Goal: Task Accomplishment & Management: Manage account settings

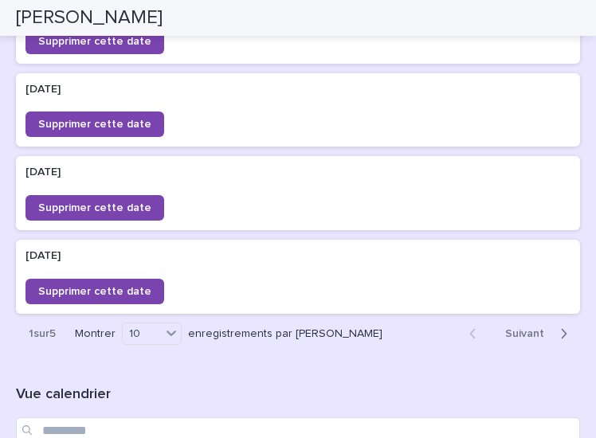
scroll to position [1076, 0]
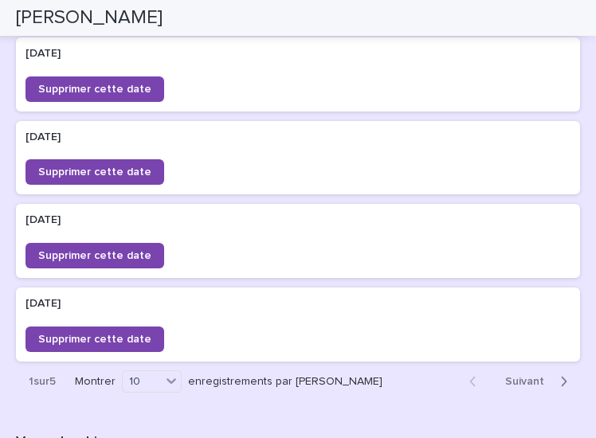
click at [560, 385] on icon "button" at bounding box center [563, 381] width 7 height 14
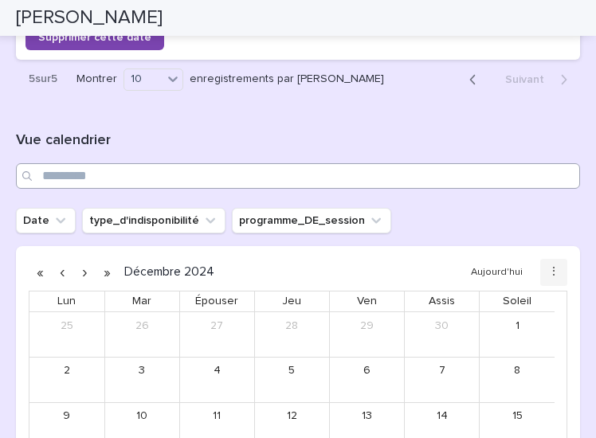
scroll to position [870, 0]
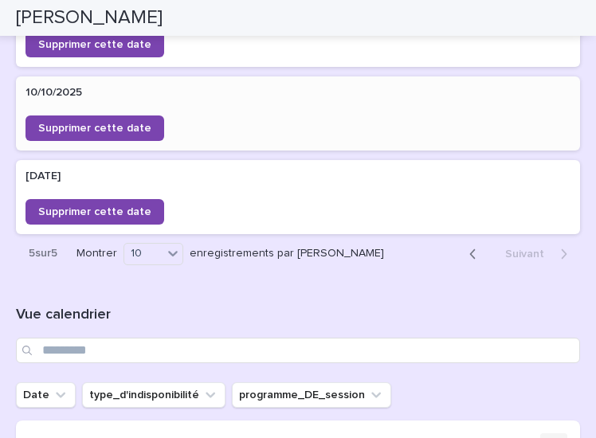
click at [362, 84] on div "10/10/2025 10/10/2025 Supprimer cette date" at bounding box center [298, 113] width 564 height 74
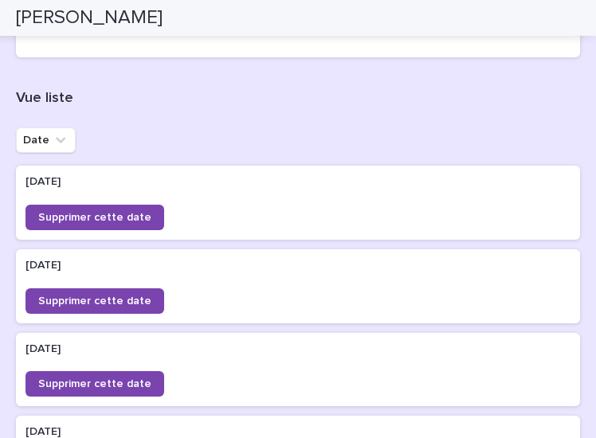
scroll to position [446, 0]
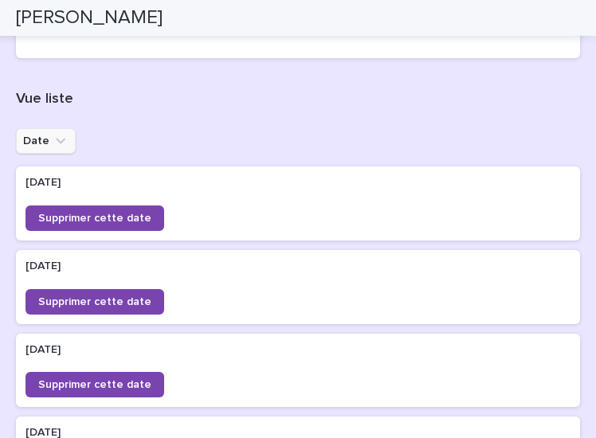
click at [61, 138] on icon "Date" at bounding box center [61, 141] width 16 height 16
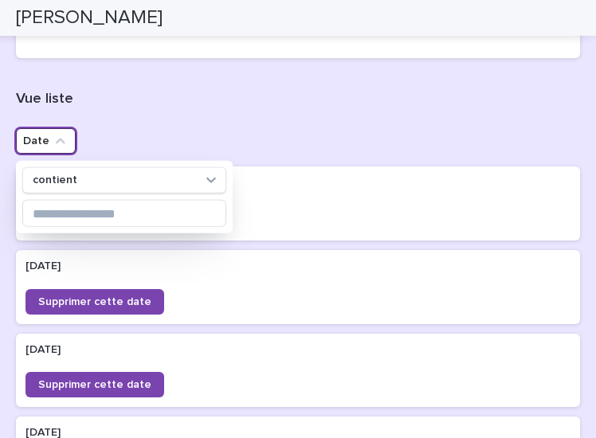
click at [172, 92] on h1 "Vue liste" at bounding box center [298, 99] width 564 height 19
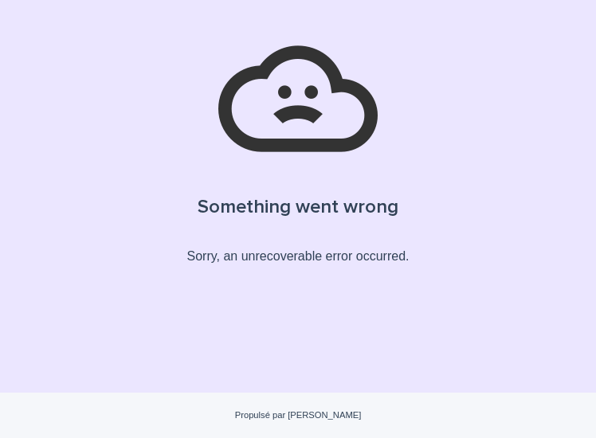
scroll to position [53, 0]
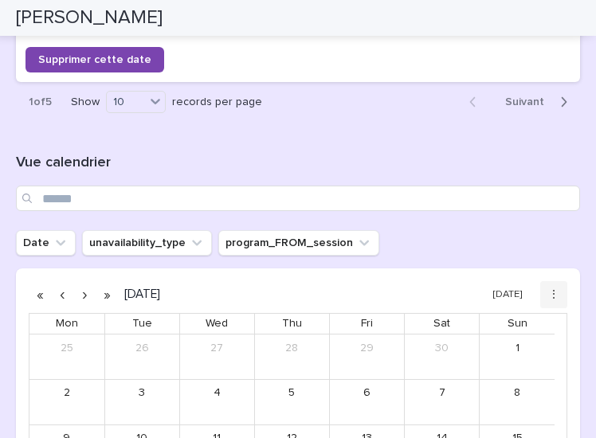
scroll to position [1355, 0]
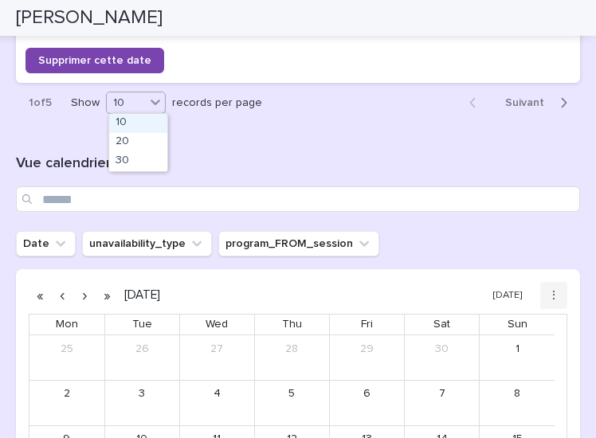
click at [150, 104] on icon at bounding box center [155, 102] width 16 height 16
click at [139, 162] on div "30" at bounding box center [138, 161] width 58 height 19
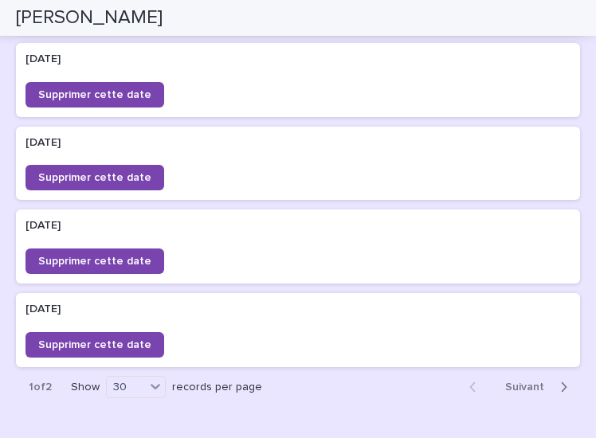
scroll to position [2798, 0]
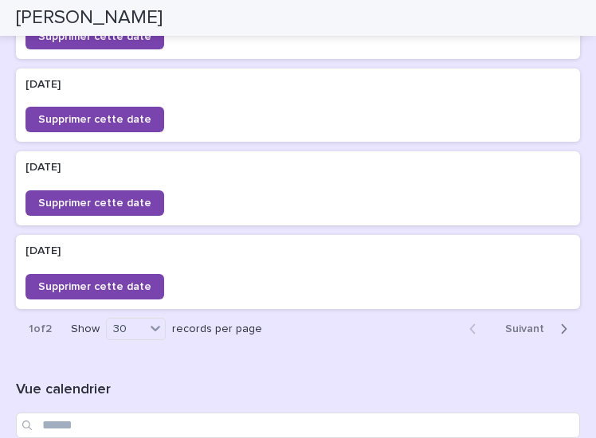
click at [556, 326] on button "Next" at bounding box center [539, 329] width 81 height 14
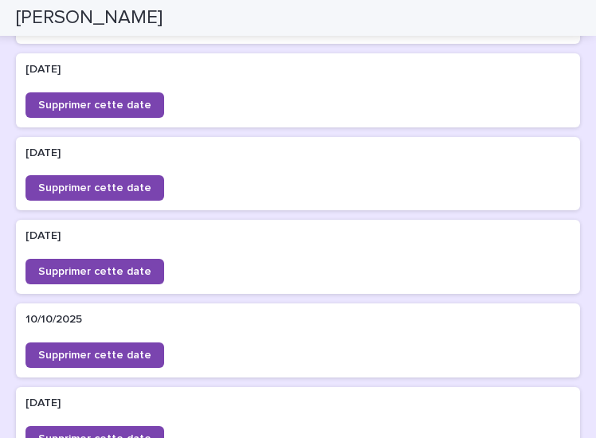
scroll to position [1473, 0]
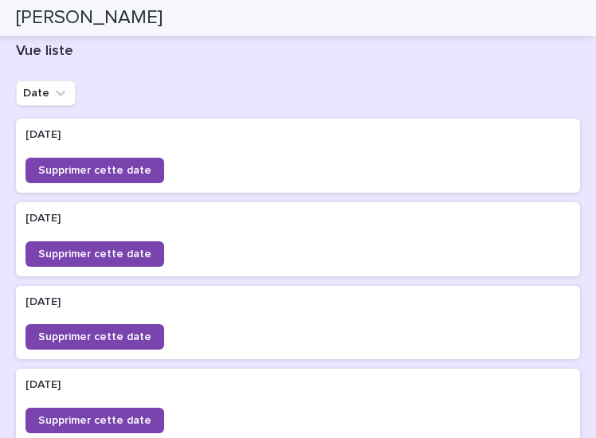
scroll to position [483, 0]
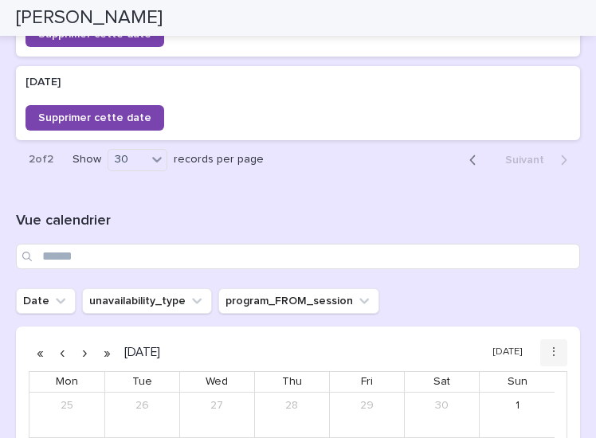
scroll to position [1742, 0]
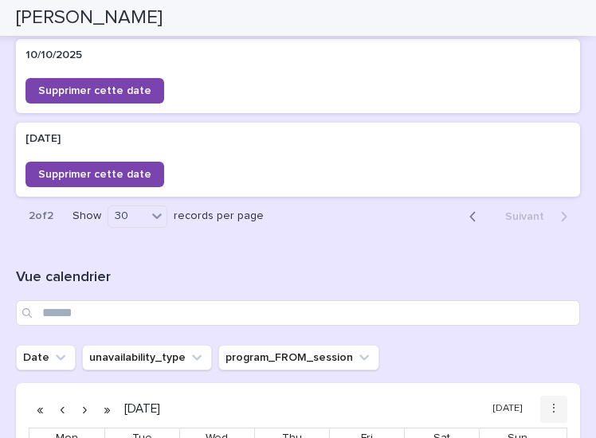
click at [469, 213] on icon "button" at bounding box center [472, 216] width 7 height 14
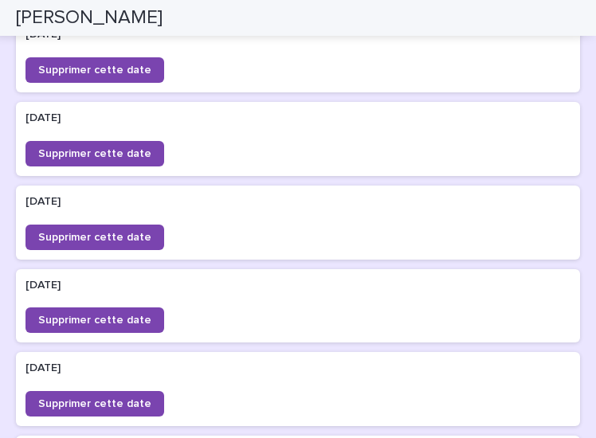
scroll to position [2661, 0]
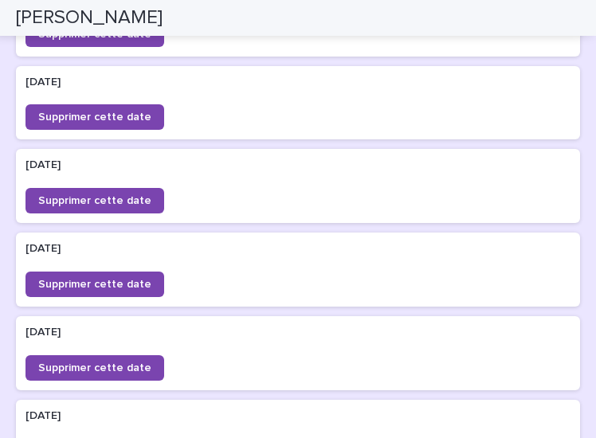
scroll to position [1854, 0]
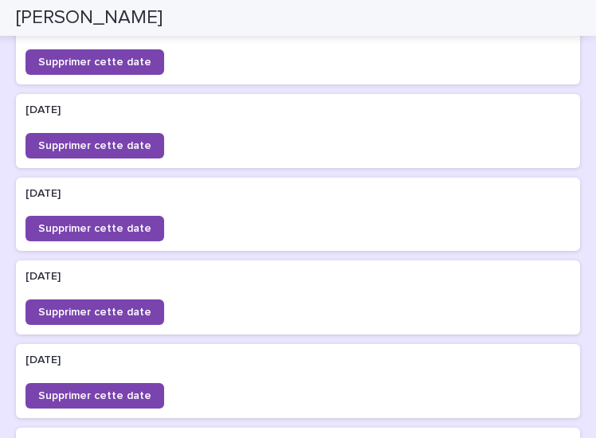
click at [374, 85] on div "06/02/2026 06/02/2026 Supprimer cette date 03/02/2026 03/02/2026 Supprimer cett…" at bounding box center [298, 5] width 564 height 2495
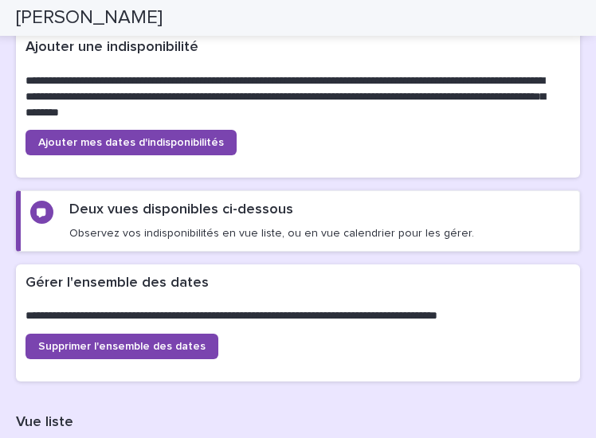
scroll to position [81, 0]
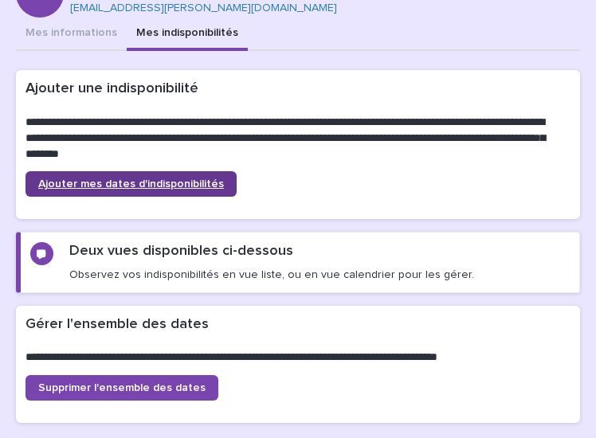
click at [199, 179] on span "Ajouter mes dates d'indisponibilités" at bounding box center [131, 183] width 186 height 11
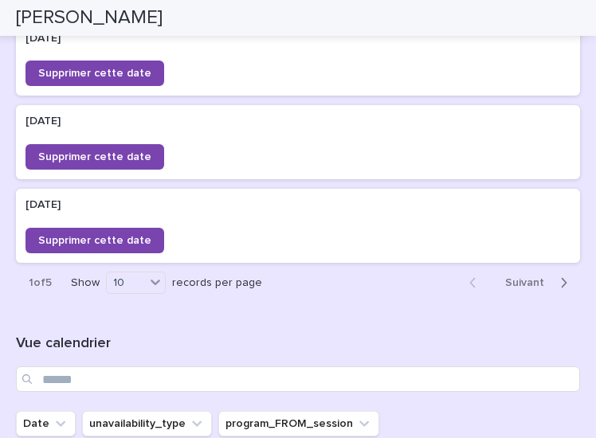
scroll to position [1199, 0]
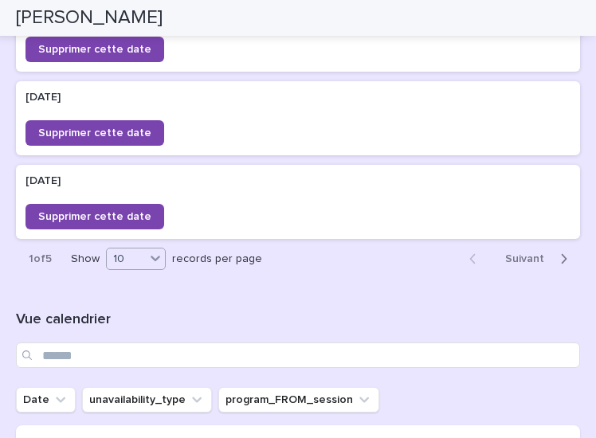
click at [124, 252] on div "10" at bounding box center [126, 258] width 38 height 18
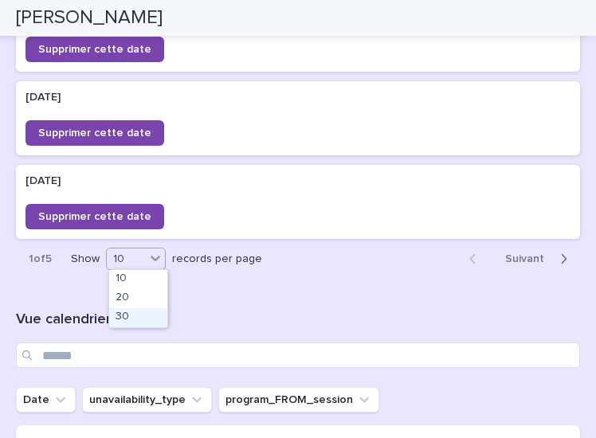
click at [137, 316] on div "30" at bounding box center [138, 317] width 58 height 19
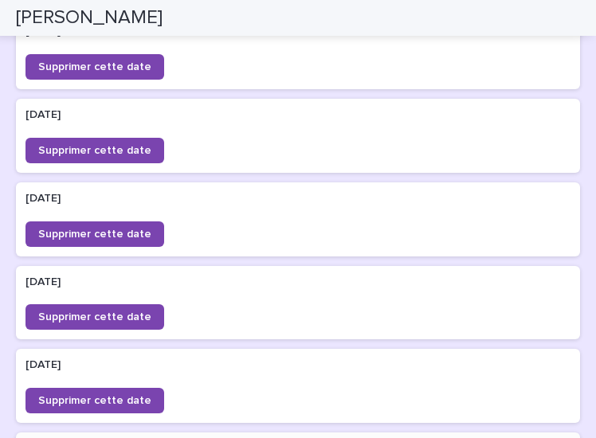
scroll to position [1315, 0]
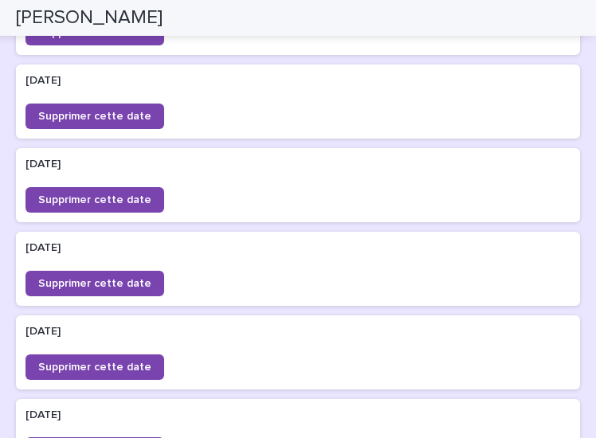
scroll to position [796, 0]
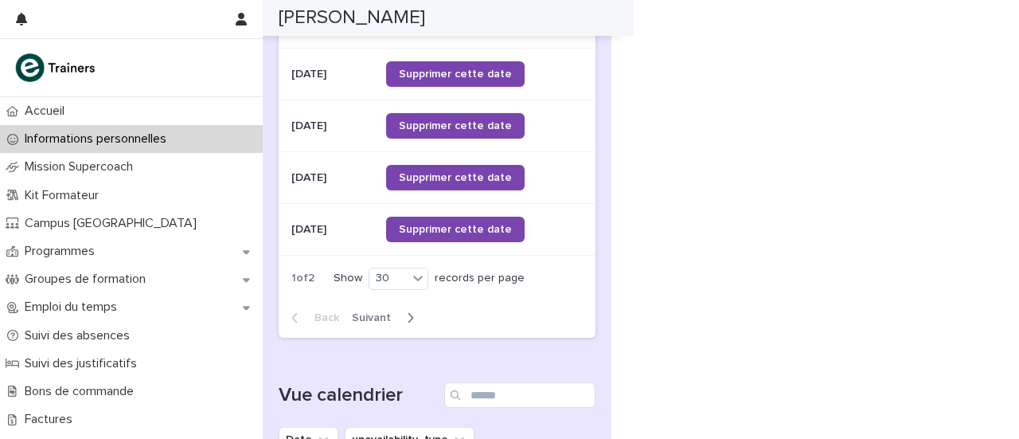
scroll to position [2104, 0]
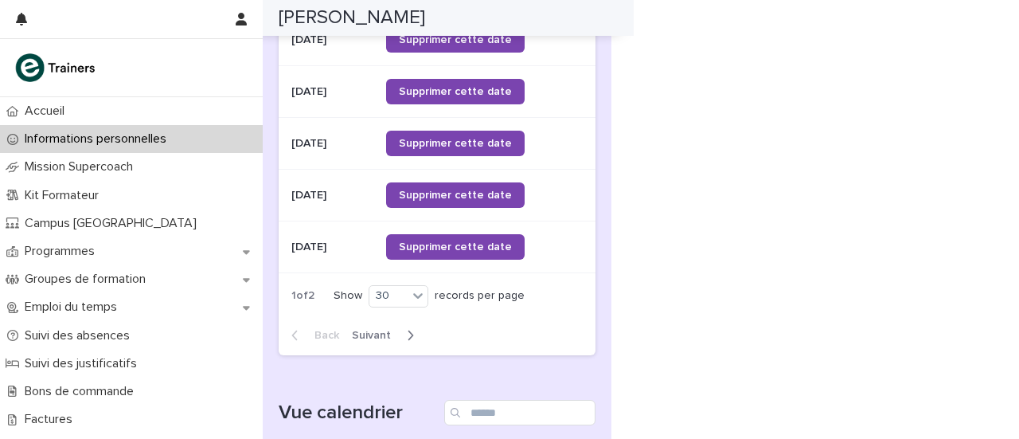
drag, startPoint x: 694, startPoint y: 12, endPoint x: 667, endPoint y: 246, distance: 235.7
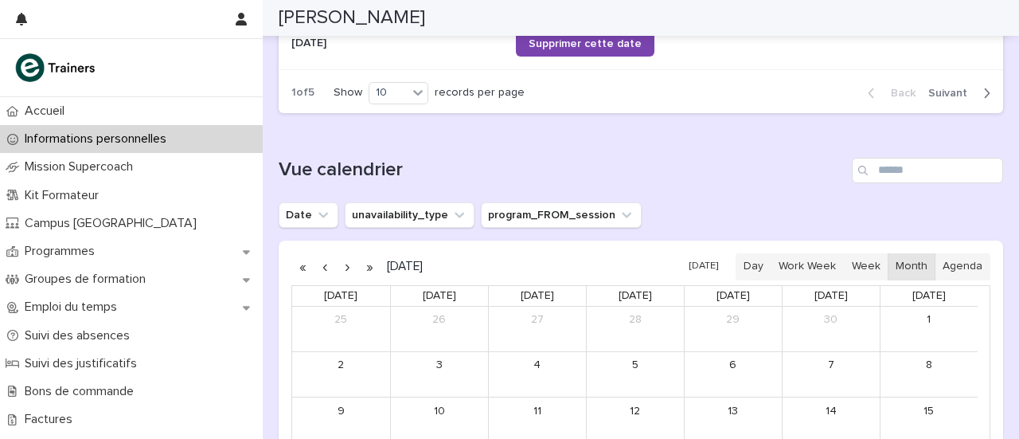
scroll to position [1232, 0]
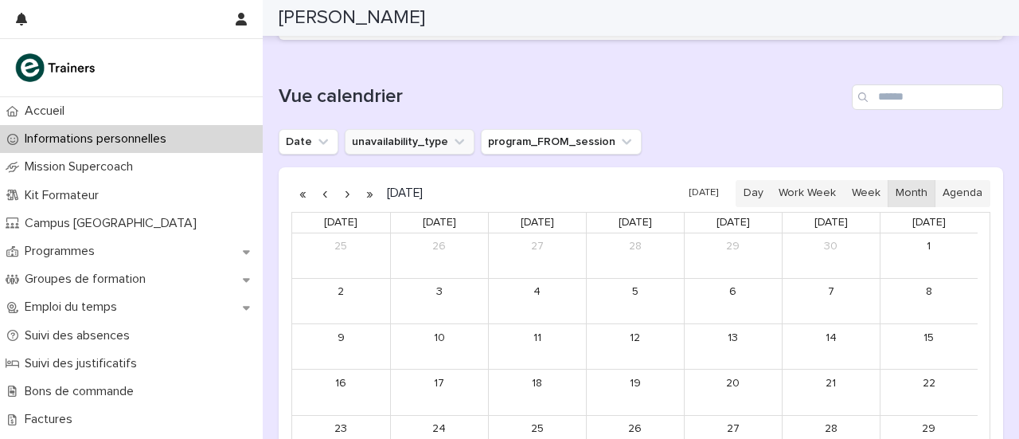
click at [457, 135] on icon "unavailability_type" at bounding box center [460, 142] width 16 height 16
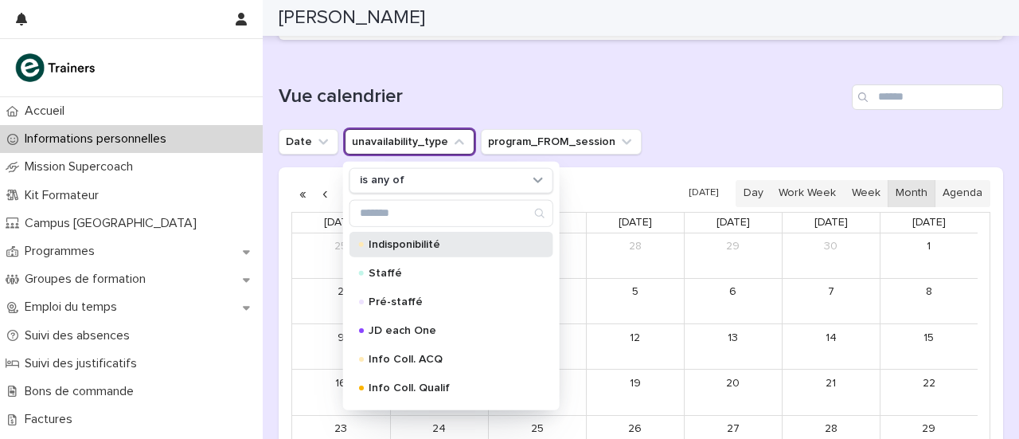
click at [417, 243] on p "Indisponibilité" at bounding box center [448, 243] width 159 height 11
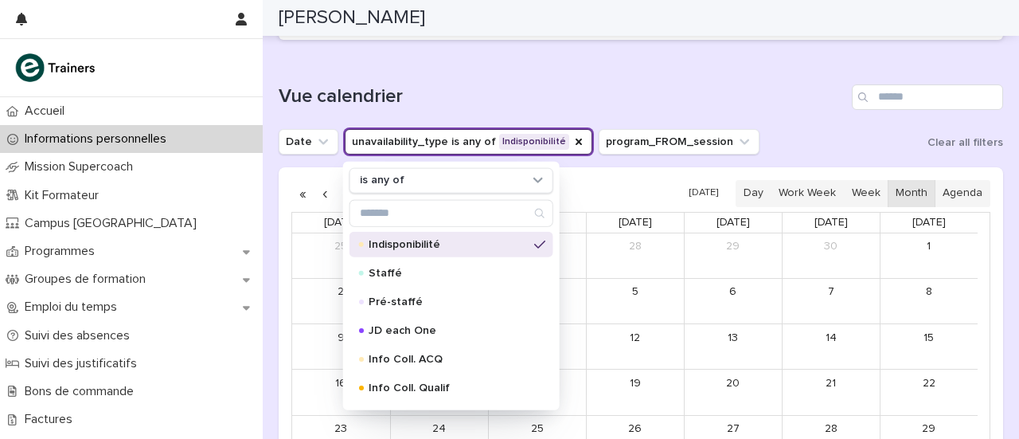
click at [749, 58] on div "Loading... Saving… Vue calendrier Date unavailability_type is any of Indisponib…" at bounding box center [641, 292] width 725 height 479
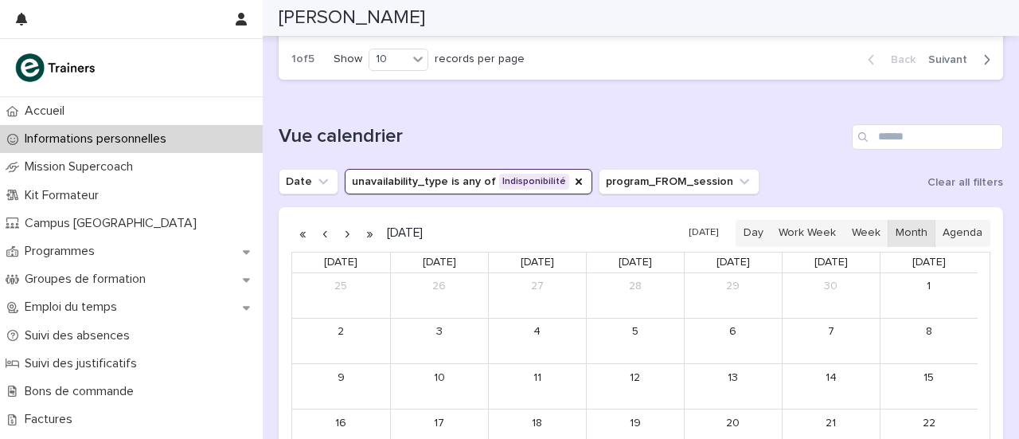
scroll to position [1135, 0]
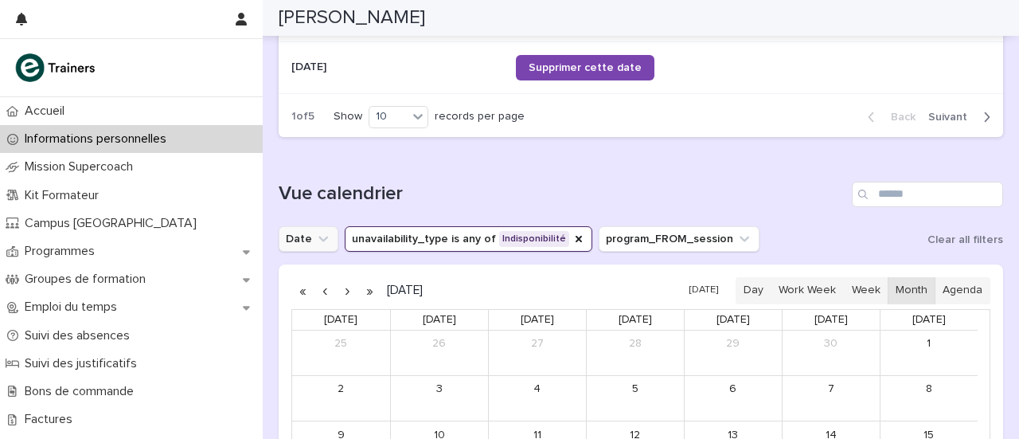
click at [324, 232] on icon "Date" at bounding box center [323, 239] width 16 height 16
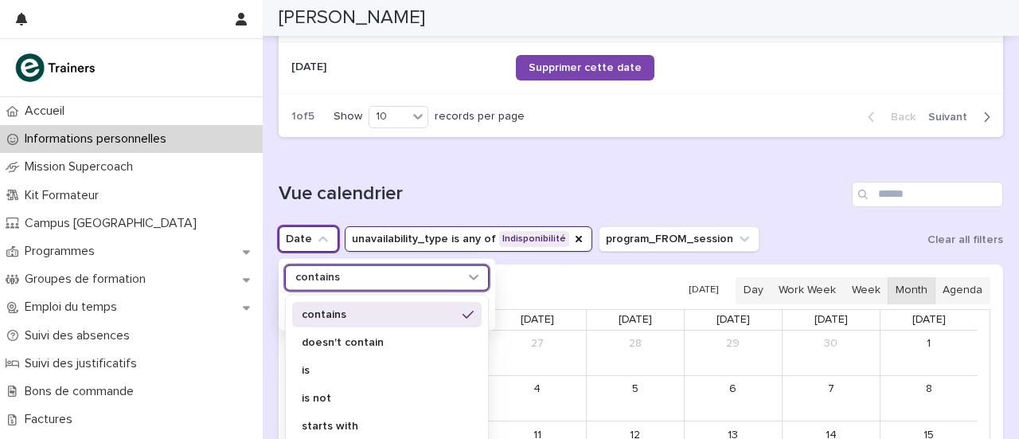
click at [341, 269] on div "contains" at bounding box center [377, 277] width 176 height 17
click at [342, 308] on p "contains" at bounding box center [379, 313] width 155 height 11
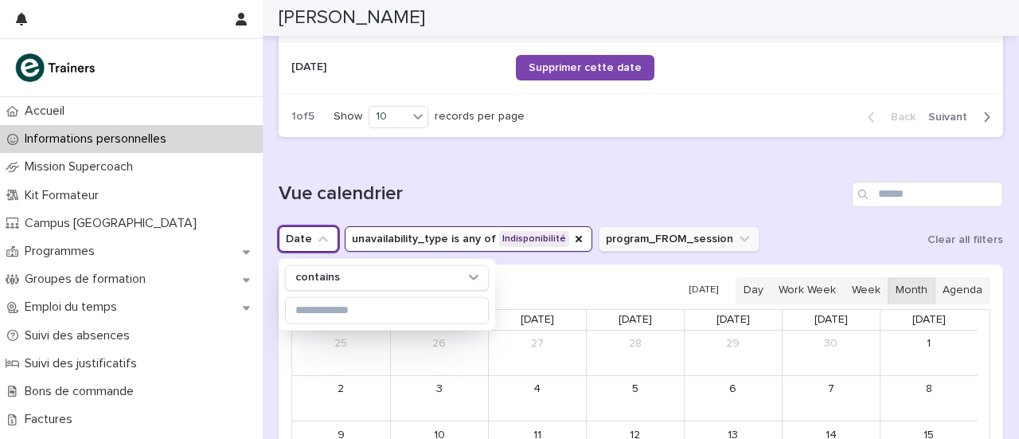
click at [717, 238] on button "program_FROM_session" at bounding box center [679, 238] width 161 height 25
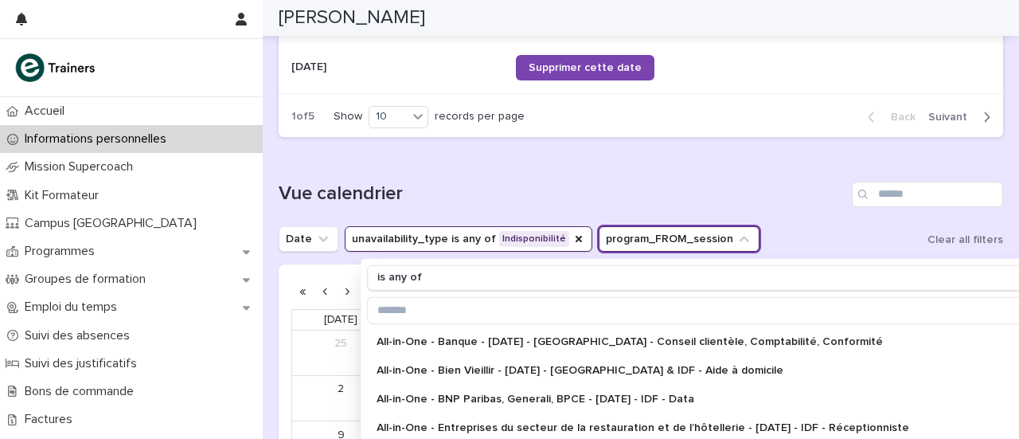
click at [800, 182] on div "Vue calendrier" at bounding box center [641, 194] width 725 height 25
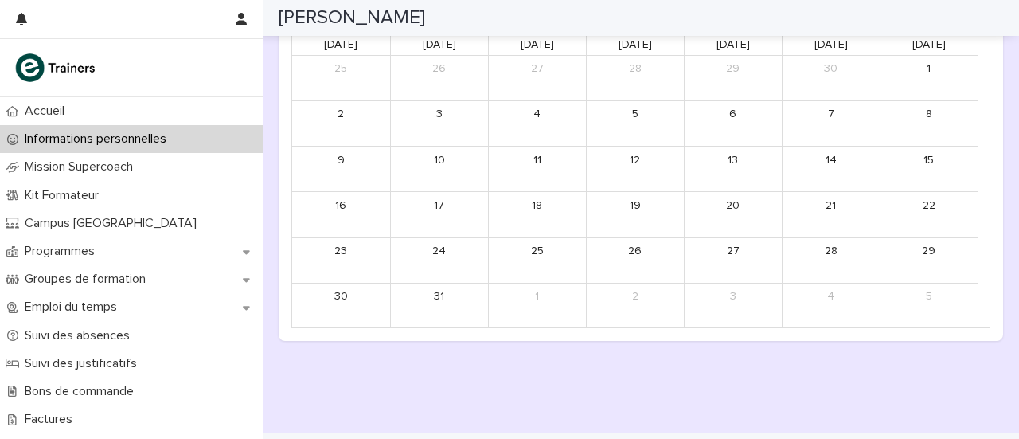
scroll to position [1206, 0]
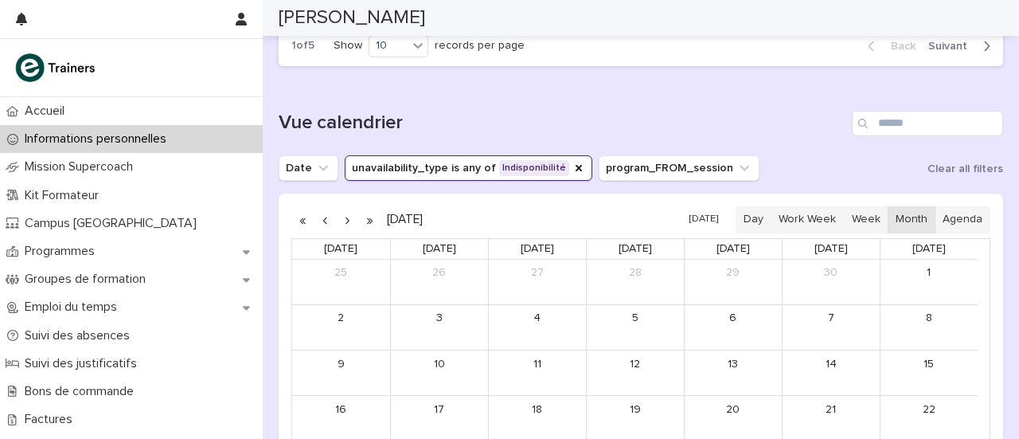
click at [347, 217] on button "button" at bounding box center [347, 219] width 22 height 25
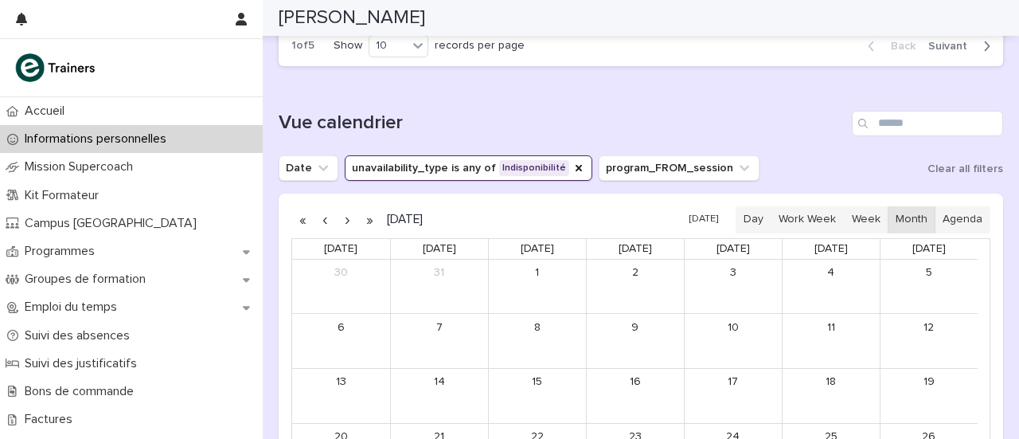
click at [423, 219] on h2 "January 2025" at bounding box center [402, 219] width 42 height 12
click at [371, 218] on button "button" at bounding box center [369, 219] width 22 height 25
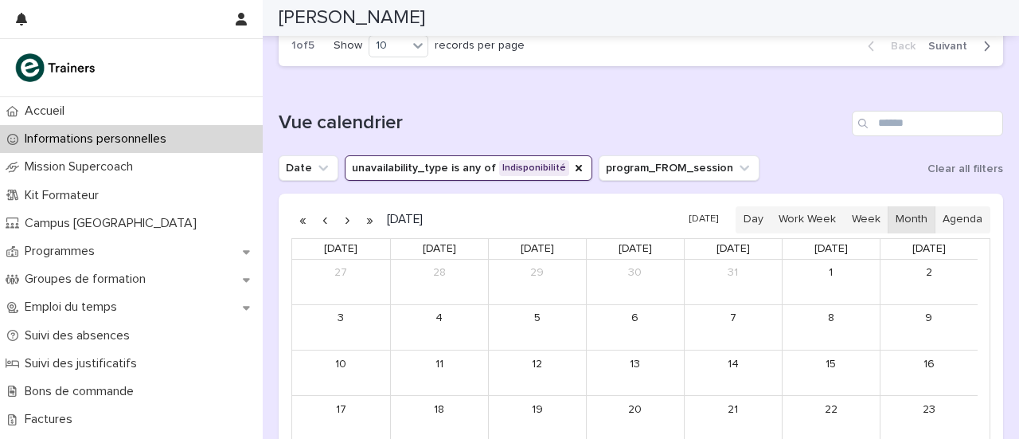
click at [371, 218] on button "button" at bounding box center [369, 219] width 22 height 25
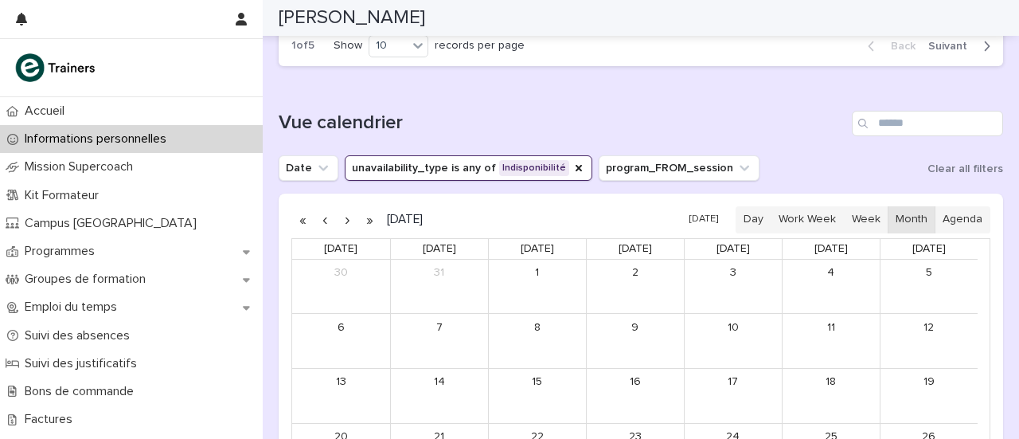
click at [371, 218] on button "button" at bounding box center [369, 219] width 22 height 25
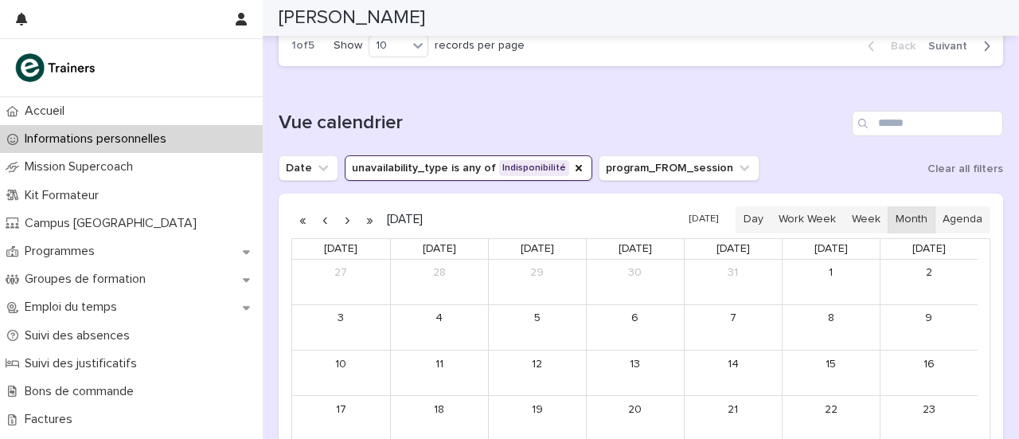
click at [299, 216] on button "button" at bounding box center [303, 219] width 22 height 25
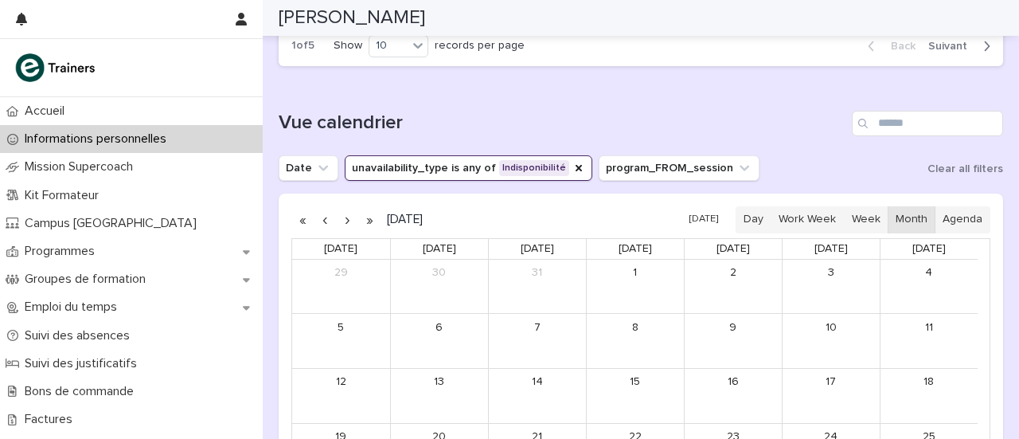
click at [299, 216] on button "button" at bounding box center [303, 219] width 22 height 25
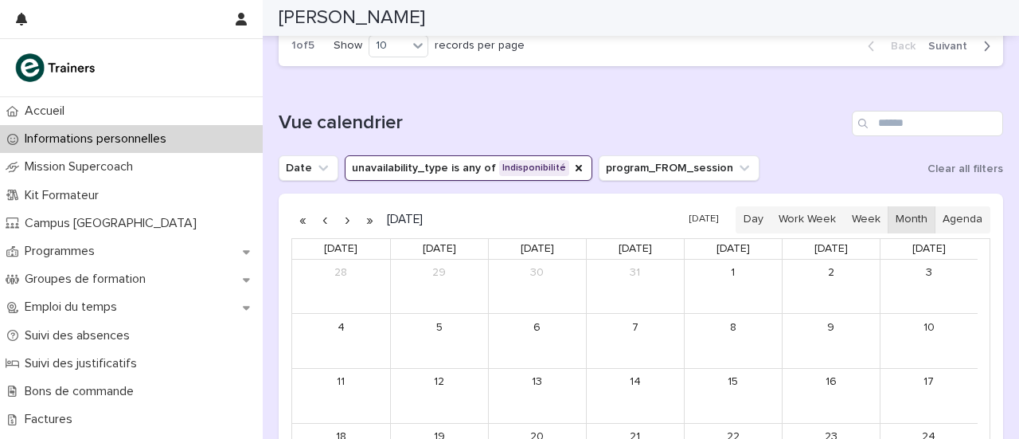
click at [299, 216] on button "button" at bounding box center [303, 219] width 22 height 25
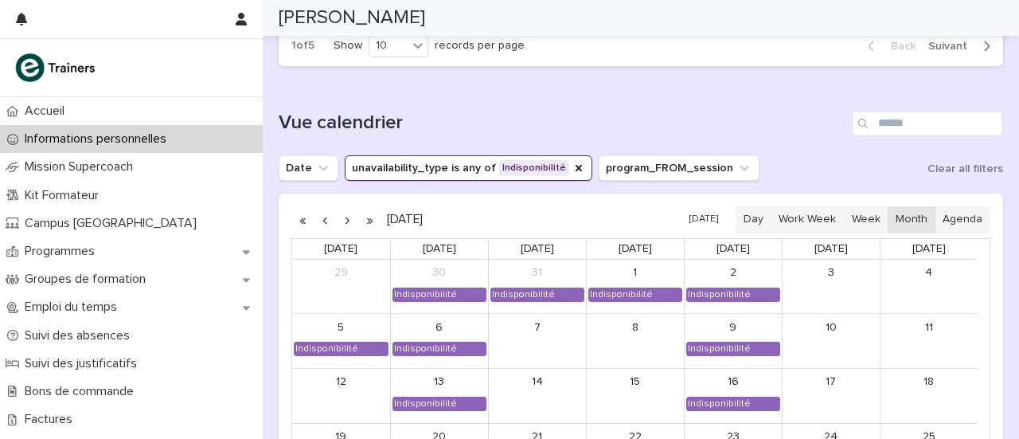
click at [299, 216] on button "button" at bounding box center [303, 219] width 22 height 25
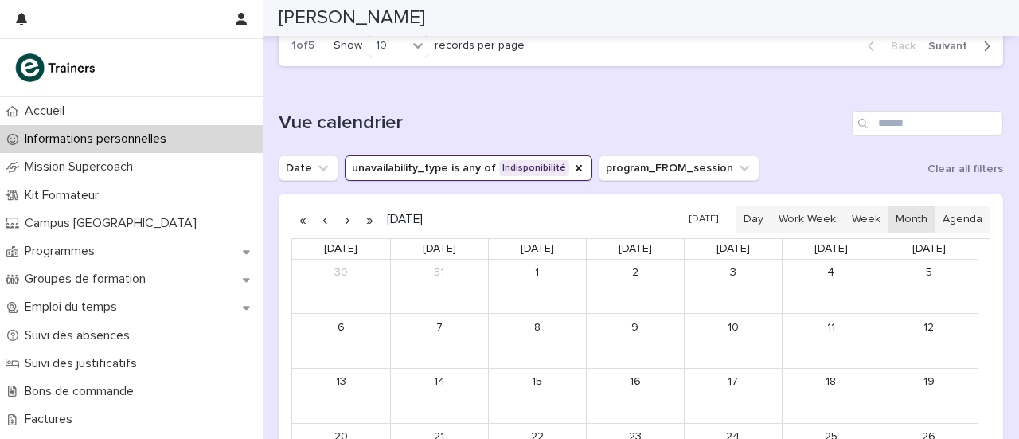
click at [405, 222] on h2 "January 2025" at bounding box center [402, 219] width 42 height 12
click at [328, 215] on button "button" at bounding box center [325, 219] width 22 height 25
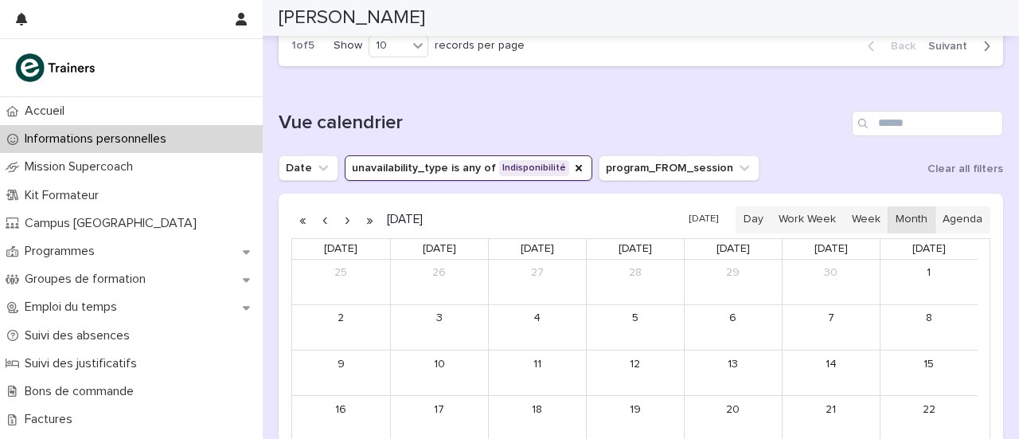
click at [345, 215] on button "button" at bounding box center [347, 219] width 22 height 25
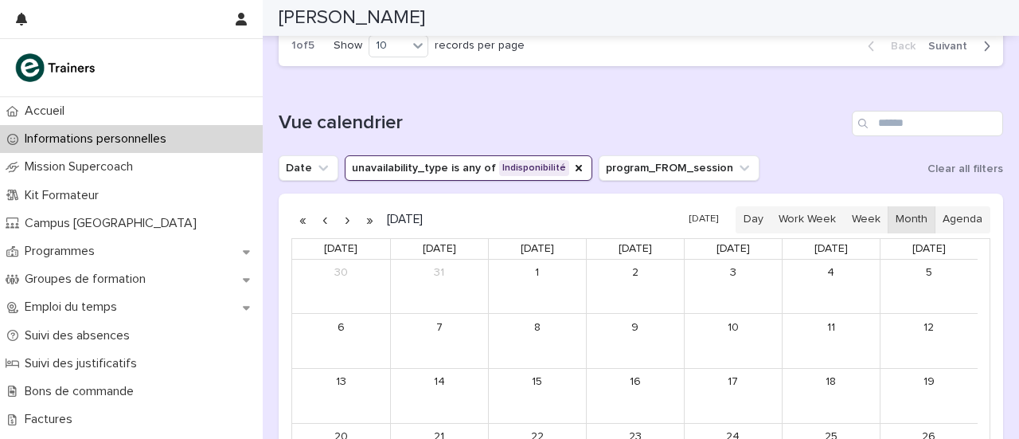
click at [345, 215] on button "button" at bounding box center [347, 219] width 22 height 25
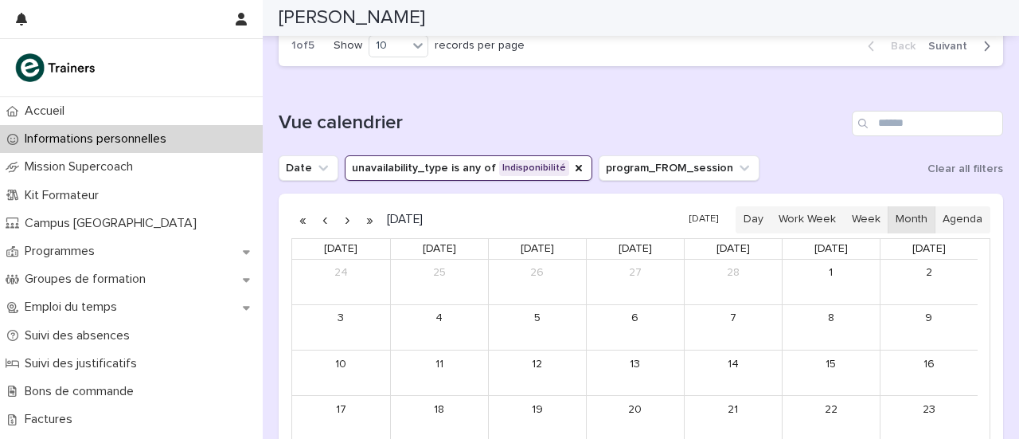
click at [345, 215] on button "button" at bounding box center [347, 219] width 22 height 25
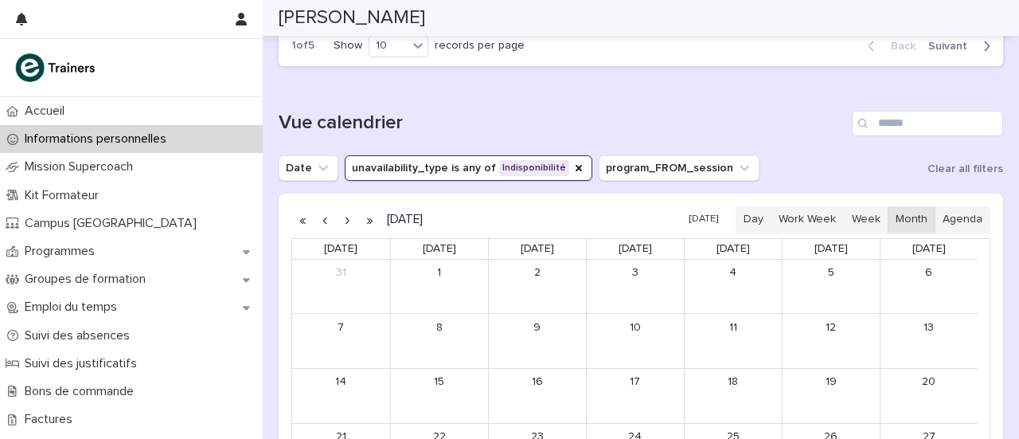
click at [345, 215] on button "button" at bounding box center [347, 219] width 22 height 25
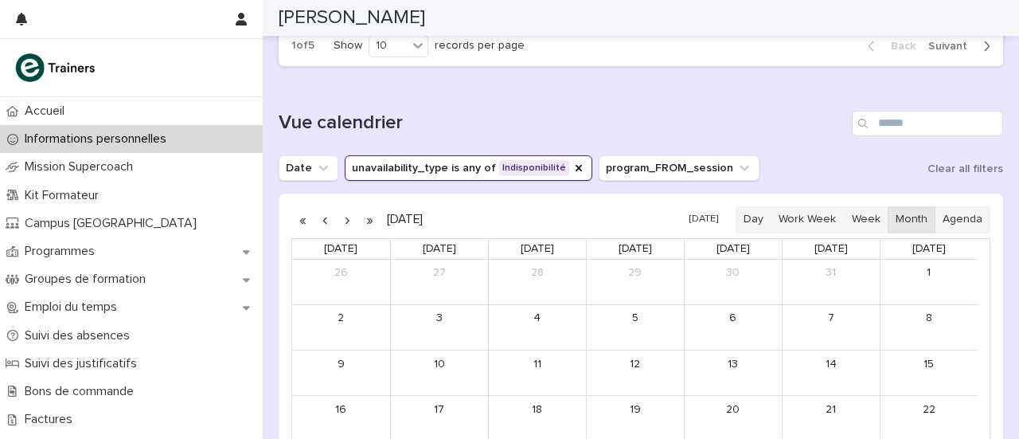
click at [345, 215] on button "button" at bounding box center [347, 219] width 22 height 25
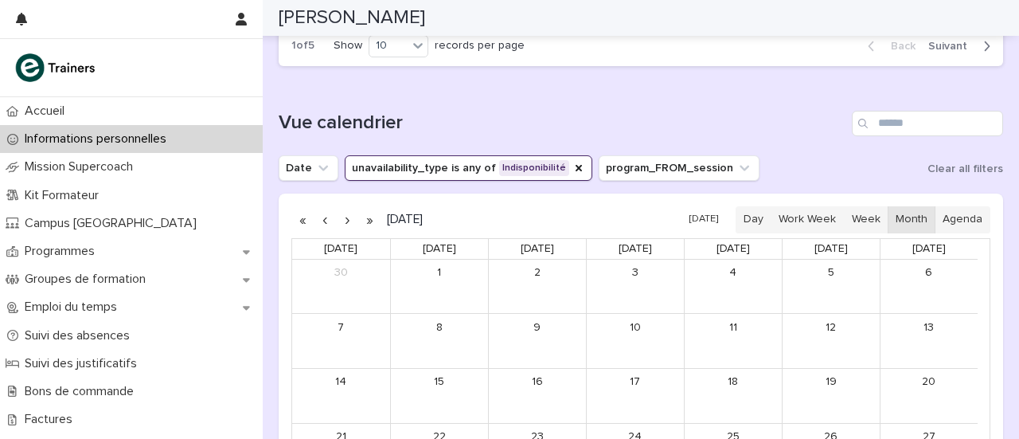
click at [345, 215] on button "button" at bounding box center [347, 219] width 22 height 25
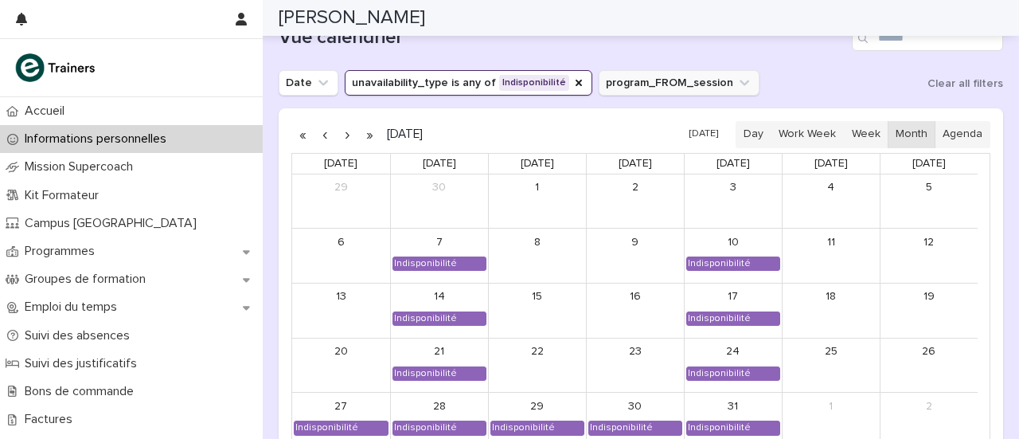
scroll to position [1290, 0]
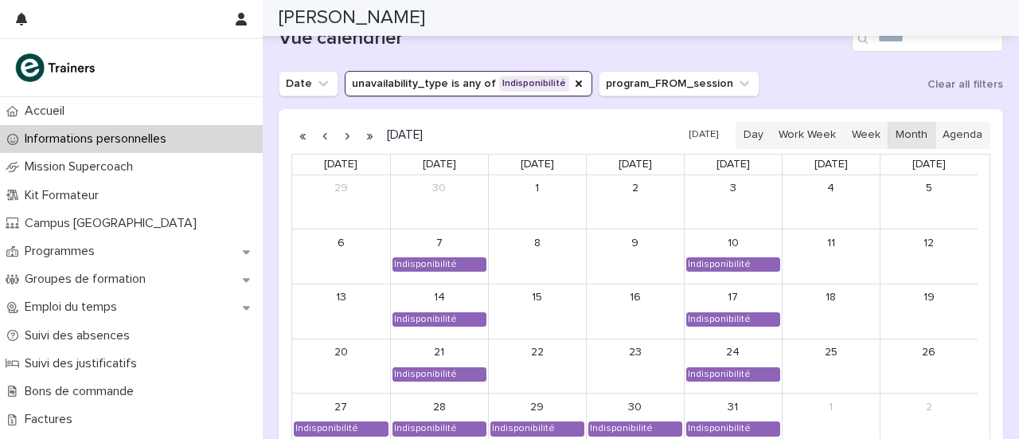
click at [344, 131] on button "button" at bounding box center [347, 135] width 22 height 25
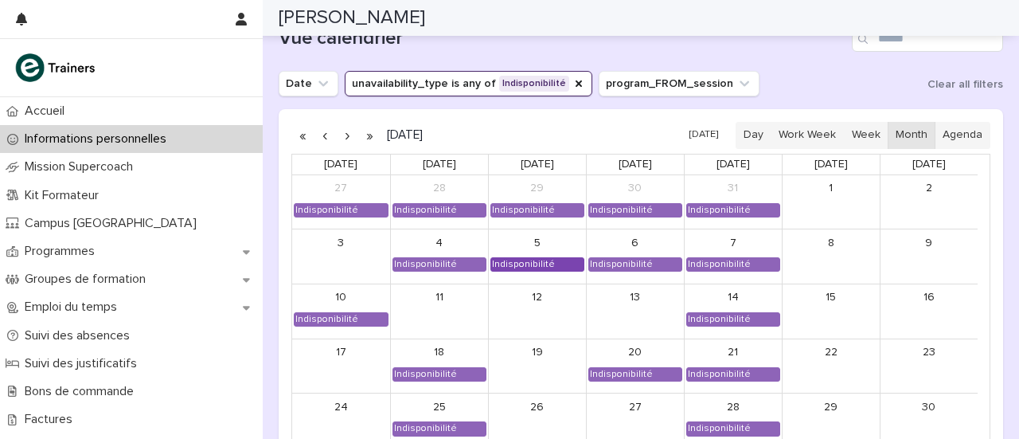
click at [542, 258] on div "Indisponibilité" at bounding box center [523, 264] width 65 height 13
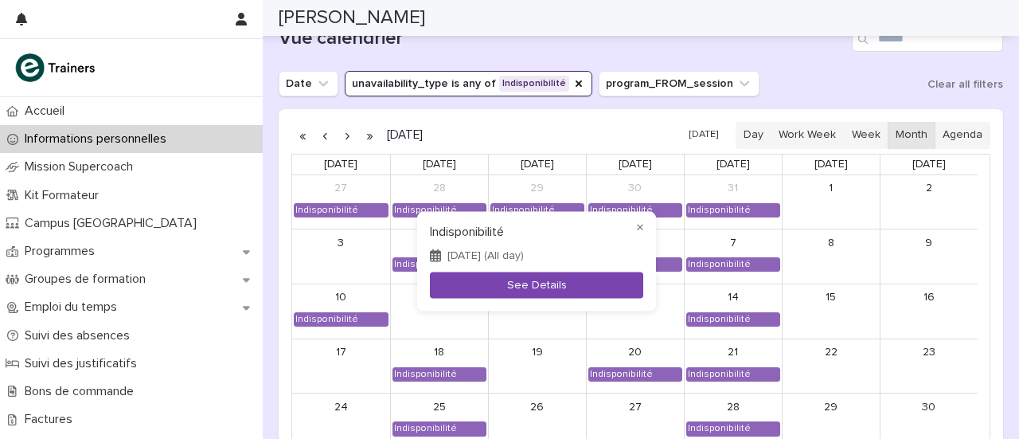
click at [544, 288] on button "See Details" at bounding box center [536, 285] width 213 height 26
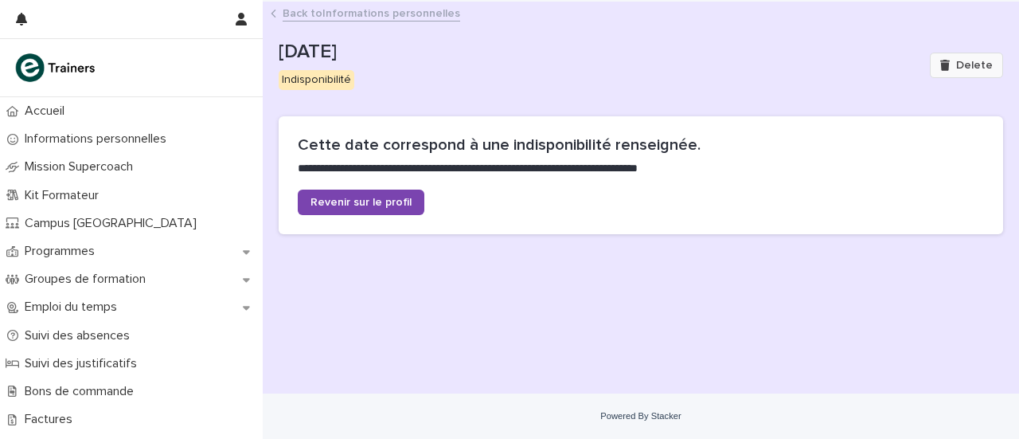
click at [969, 60] on span "Delete" at bounding box center [975, 65] width 37 height 11
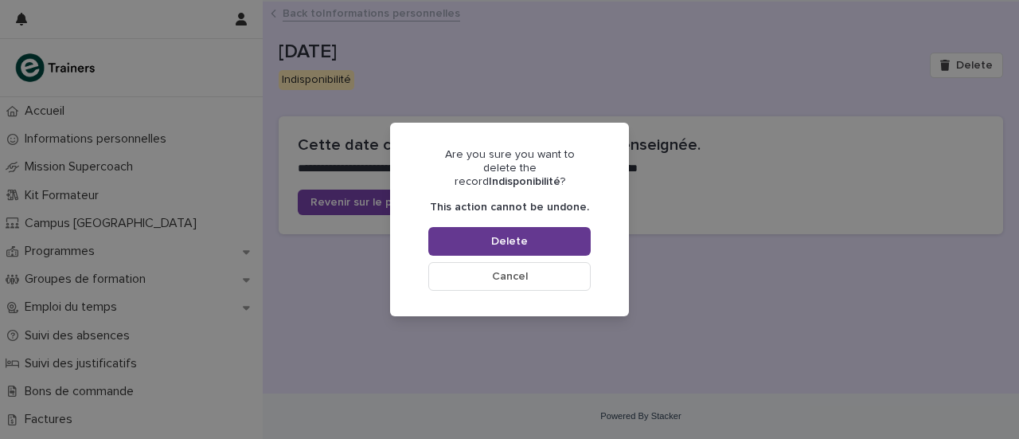
click at [507, 236] on span "Delete" at bounding box center [509, 241] width 37 height 11
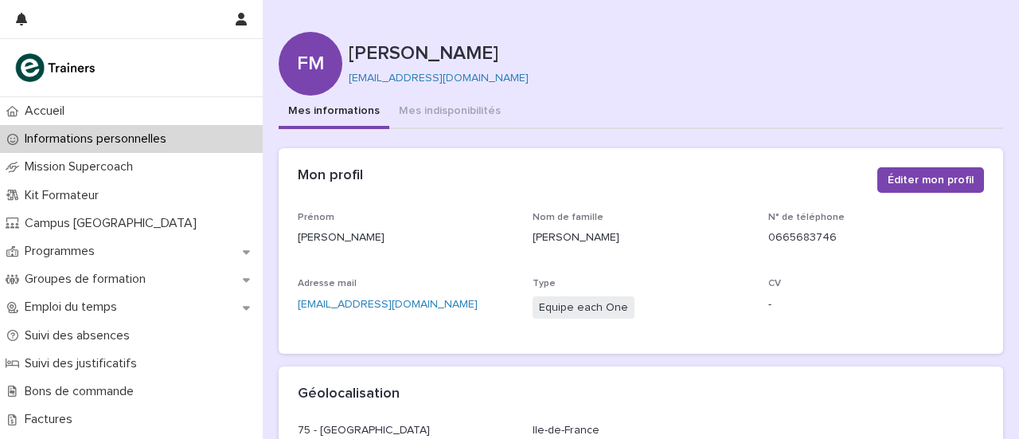
click at [151, 143] on p "Informations personnelles" at bounding box center [98, 138] width 161 height 15
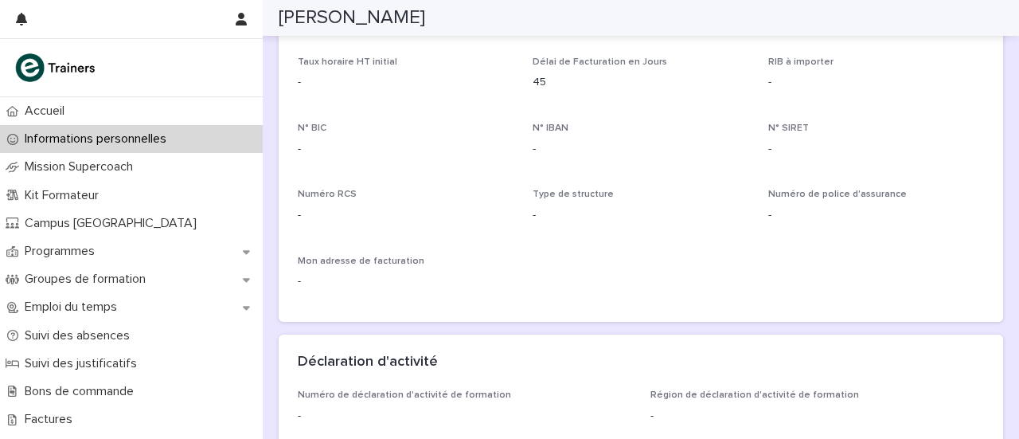
scroll to position [546, 0]
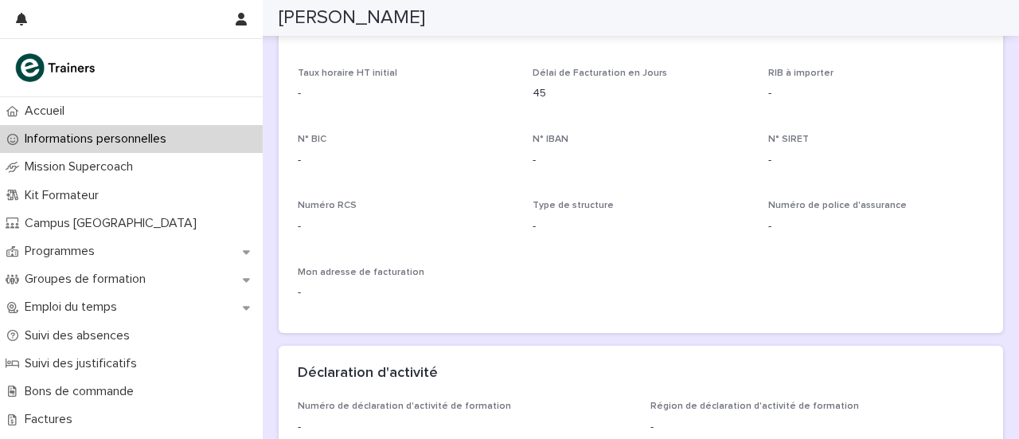
click at [56, 149] on div "Informations personnelles" at bounding box center [131, 139] width 263 height 28
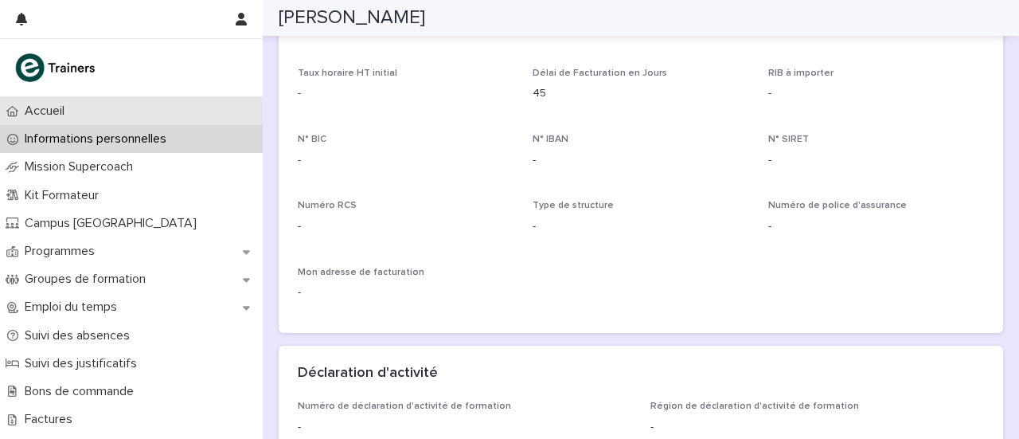
click at [53, 113] on p "Accueil" at bounding box center [47, 111] width 59 height 15
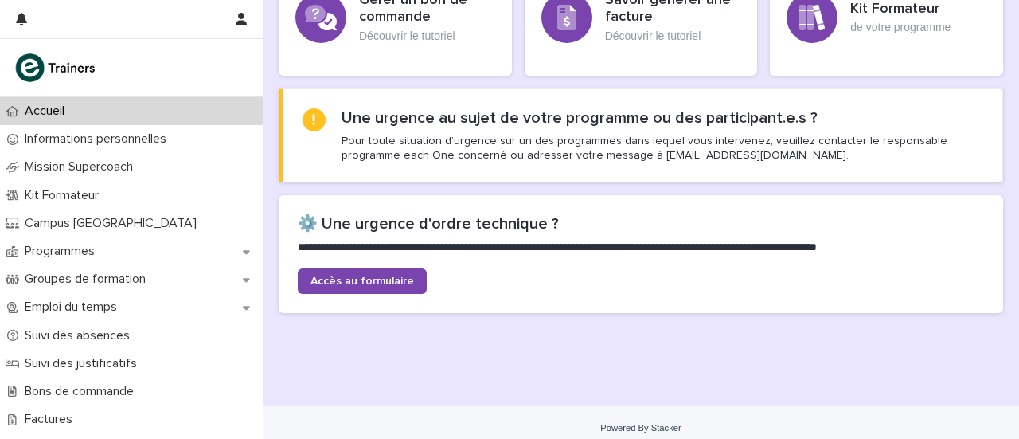
scroll to position [553, 0]
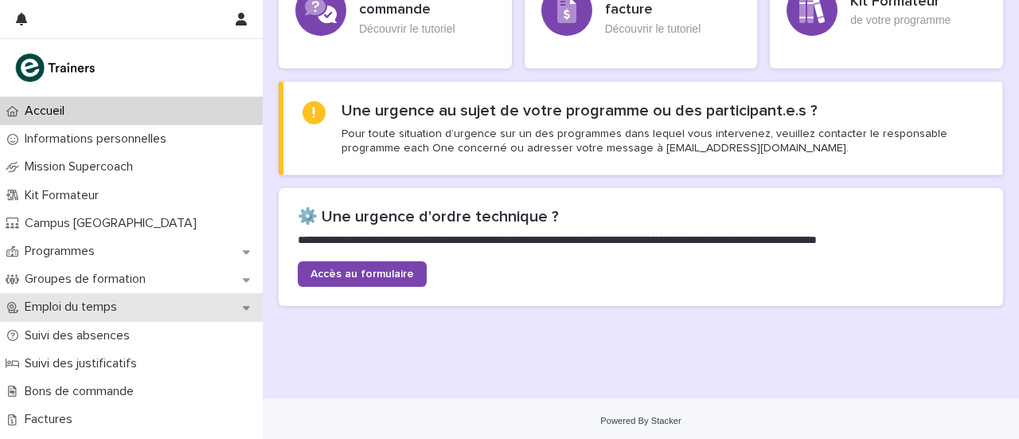
click at [82, 310] on p "Emploi du temps" at bounding box center [74, 306] width 112 height 15
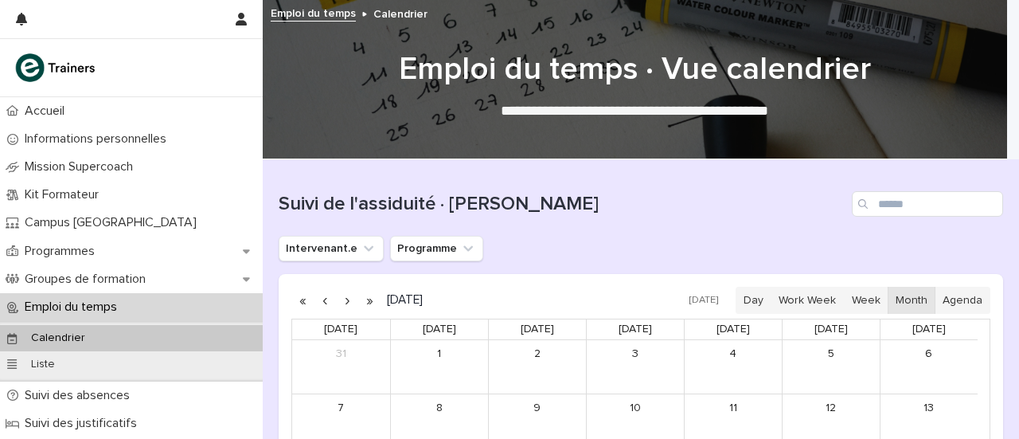
scroll to position [54, 0]
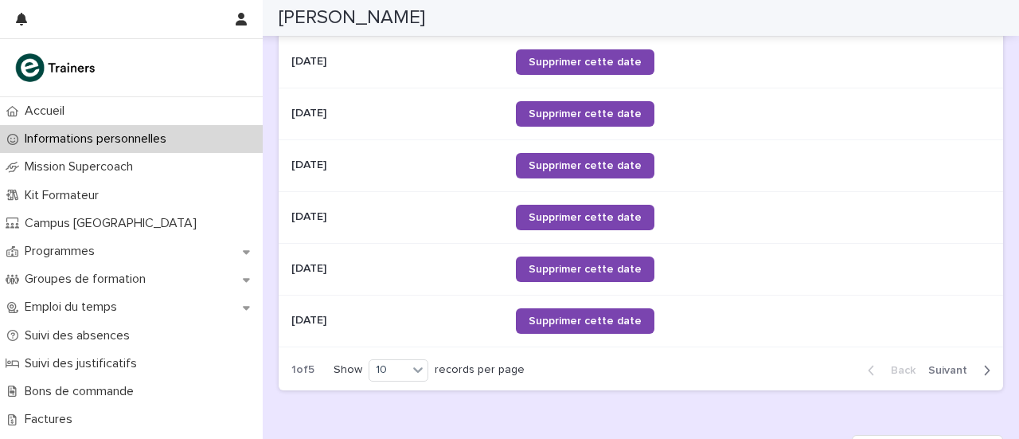
scroll to position [1286, 0]
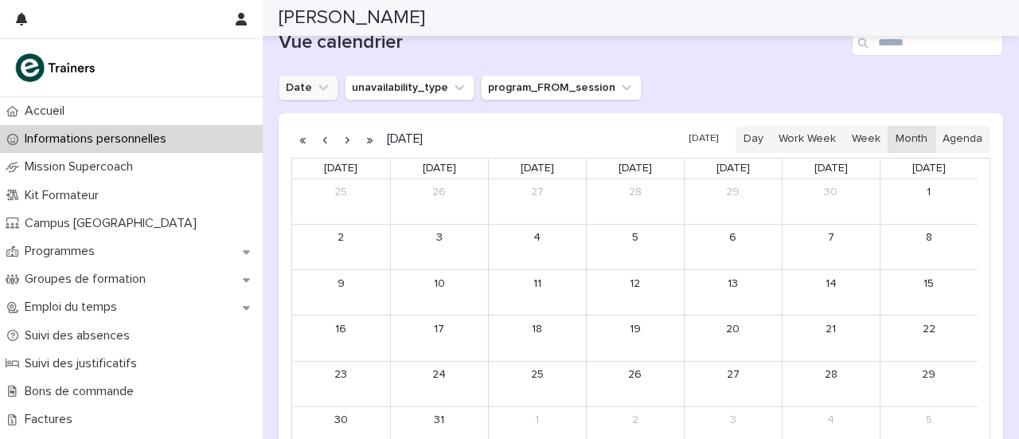
click at [324, 85] on icon "Date" at bounding box center [323, 88] width 16 height 16
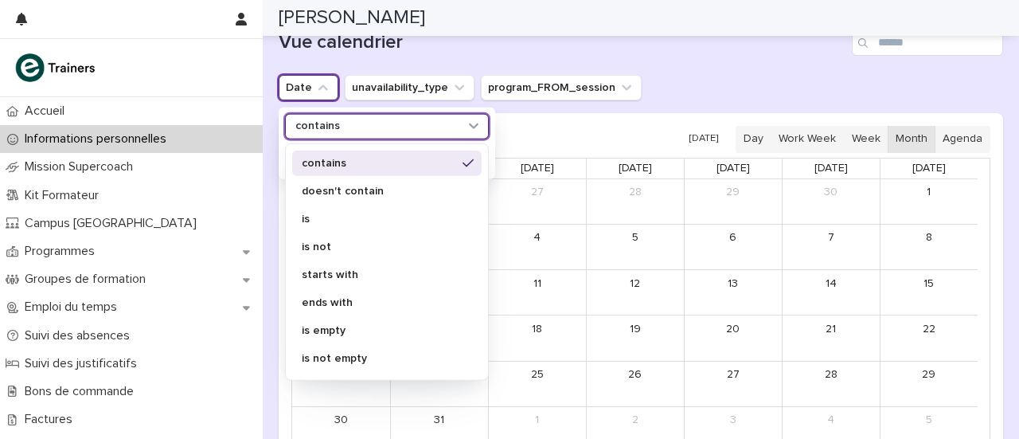
click at [321, 122] on p "contains" at bounding box center [317, 126] width 45 height 14
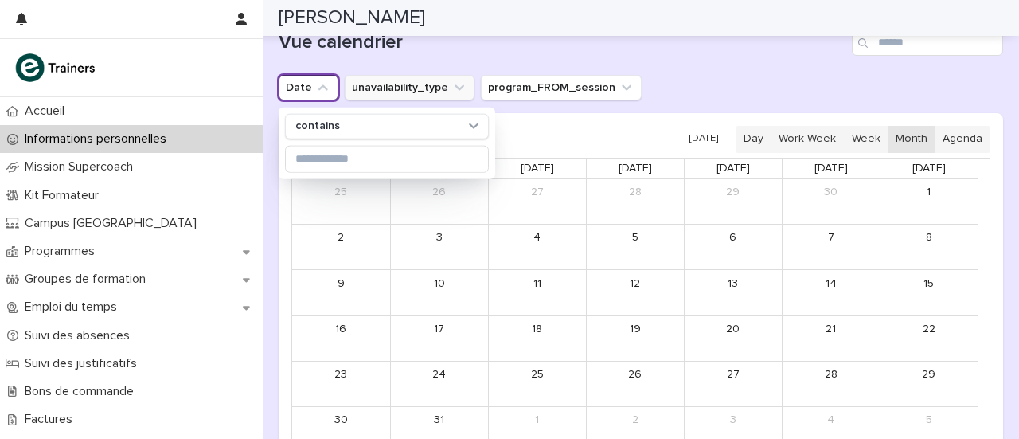
click at [409, 75] on button "unavailability_type" at bounding box center [410, 87] width 130 height 25
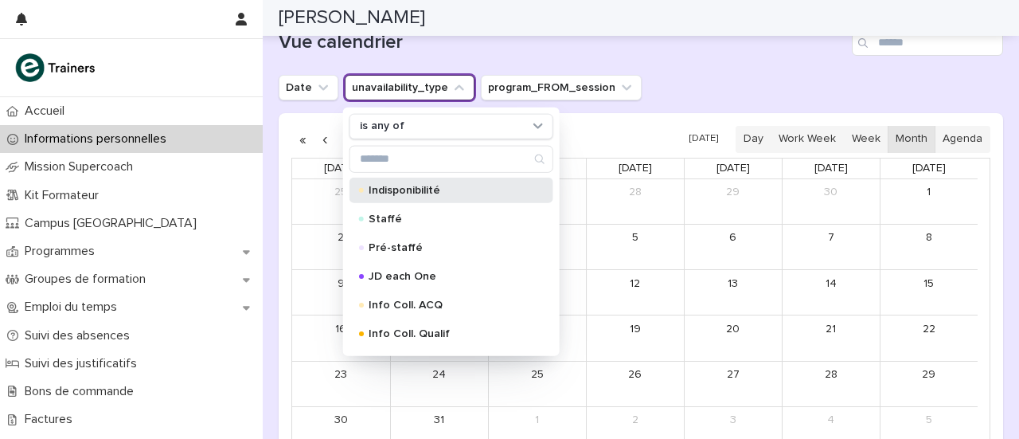
click at [429, 188] on p "Indisponibilité" at bounding box center [448, 189] width 159 height 11
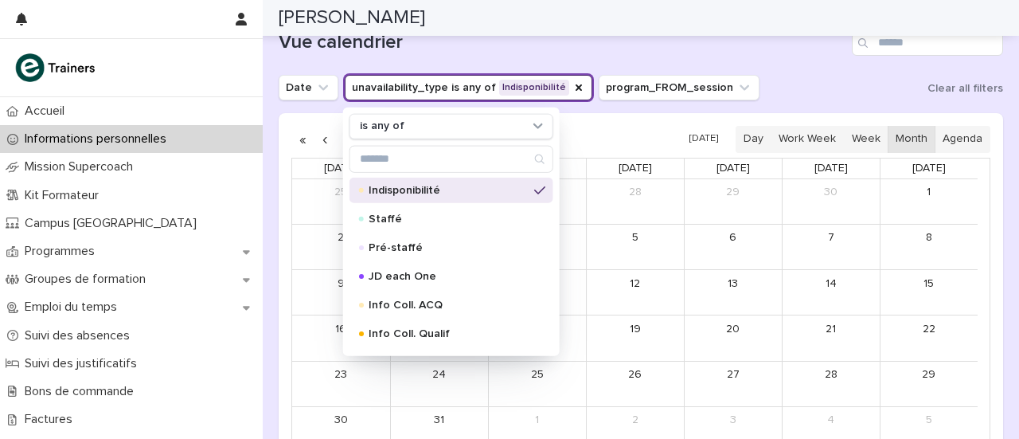
click at [801, 84] on div "Date unavailability_type is any of Indisponibilité is any of Indisponibilité St…" at bounding box center [641, 87] width 725 height 25
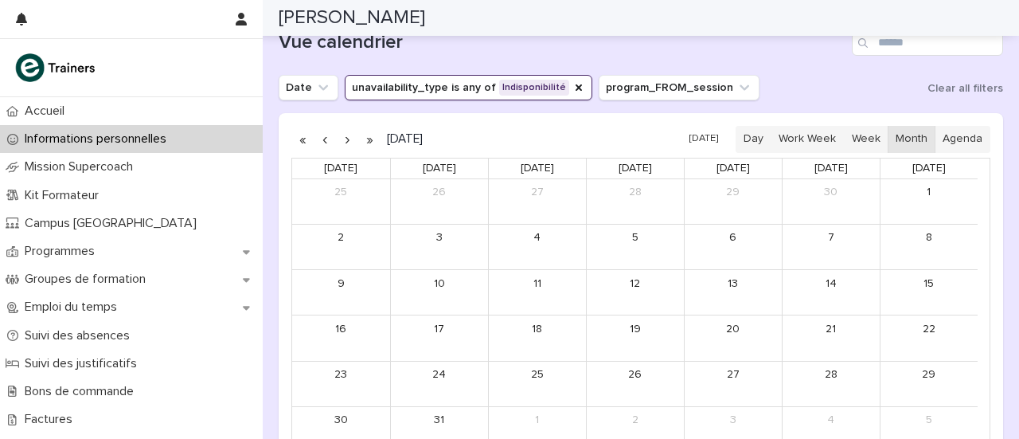
click at [366, 135] on button "button" at bounding box center [369, 139] width 22 height 25
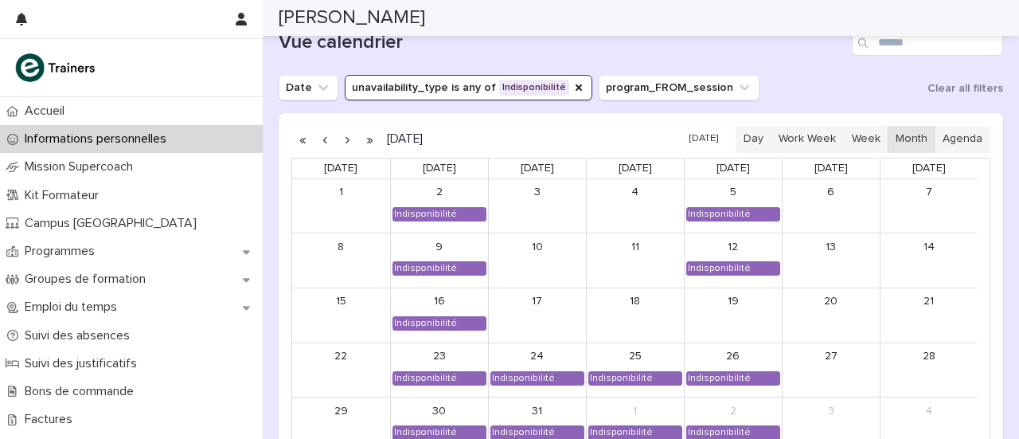
click at [325, 135] on button "button" at bounding box center [325, 139] width 22 height 25
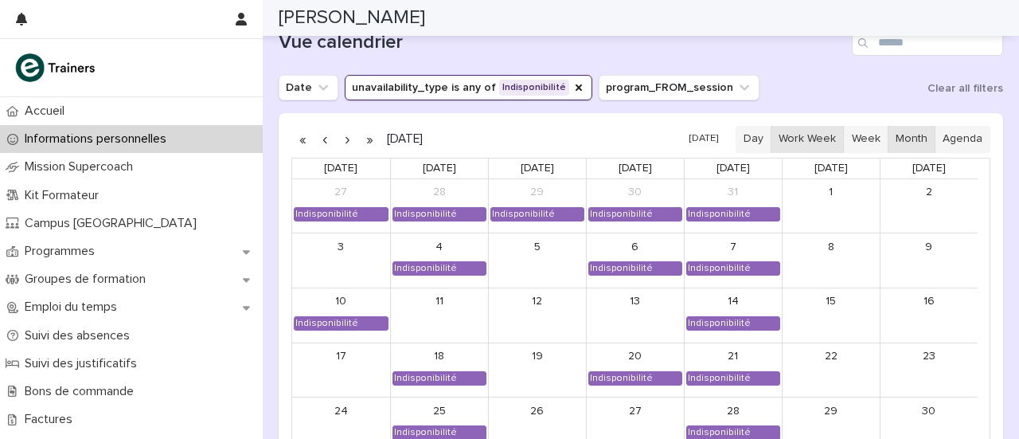
scroll to position [1302, 0]
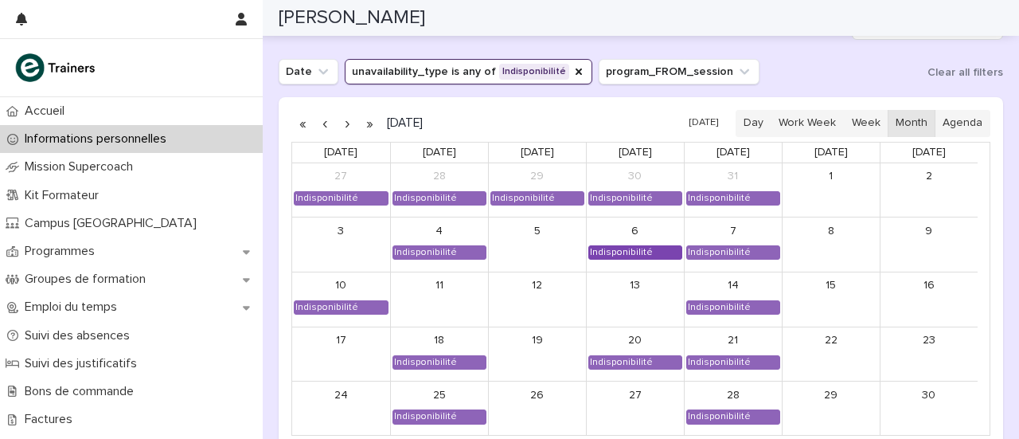
click at [640, 249] on div "Indisponibilité" at bounding box center [621, 252] width 65 height 13
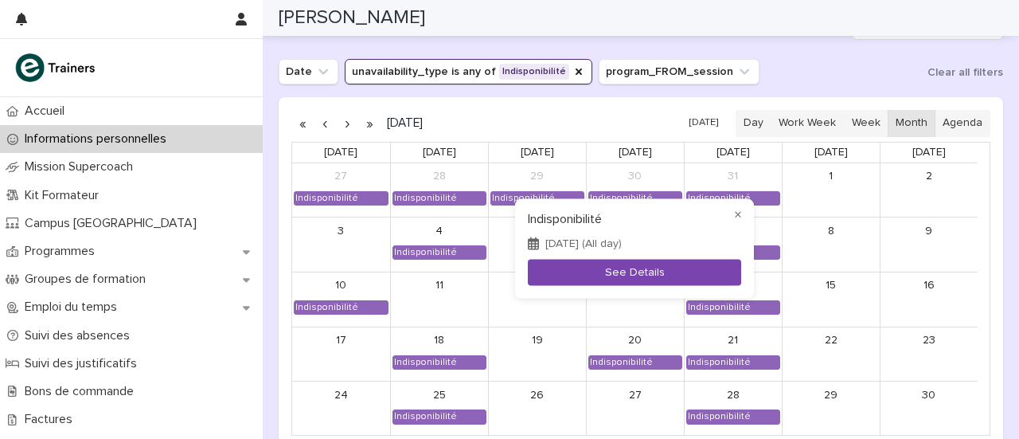
click at [631, 269] on button "See Details" at bounding box center [634, 273] width 213 height 26
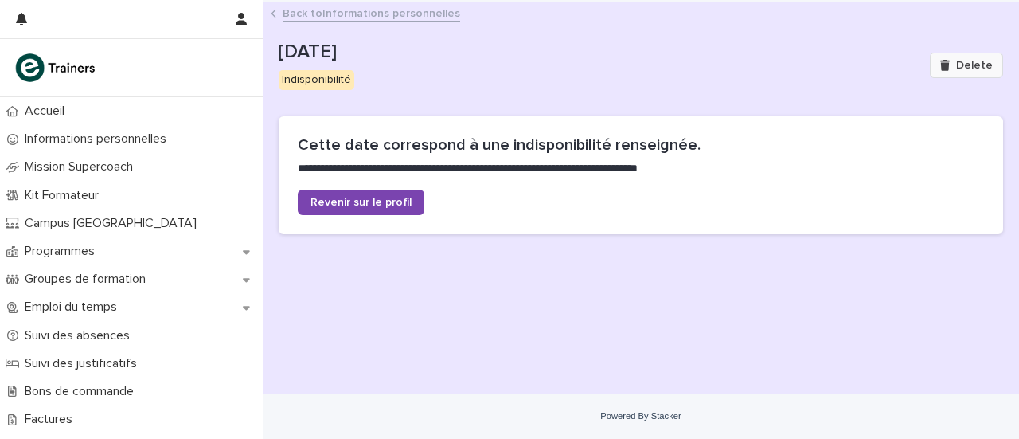
click at [979, 69] on span "Delete" at bounding box center [975, 65] width 37 height 11
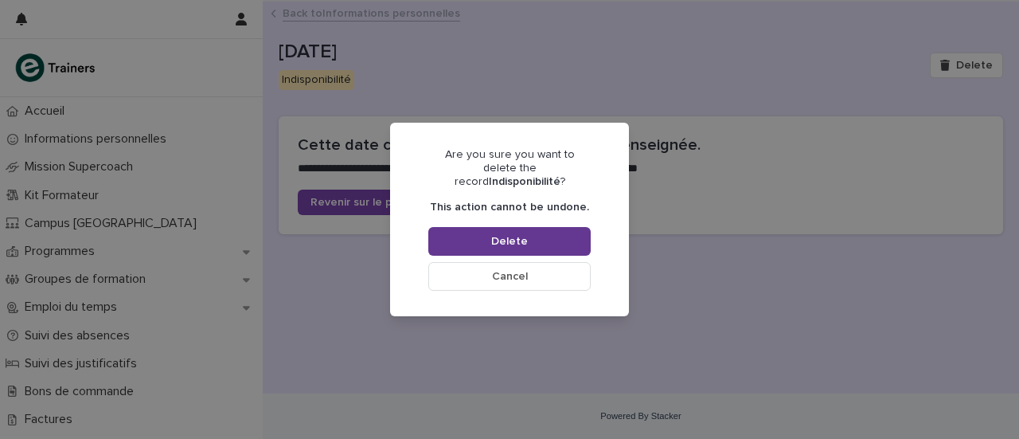
click at [507, 236] on span "Delete" at bounding box center [509, 241] width 37 height 11
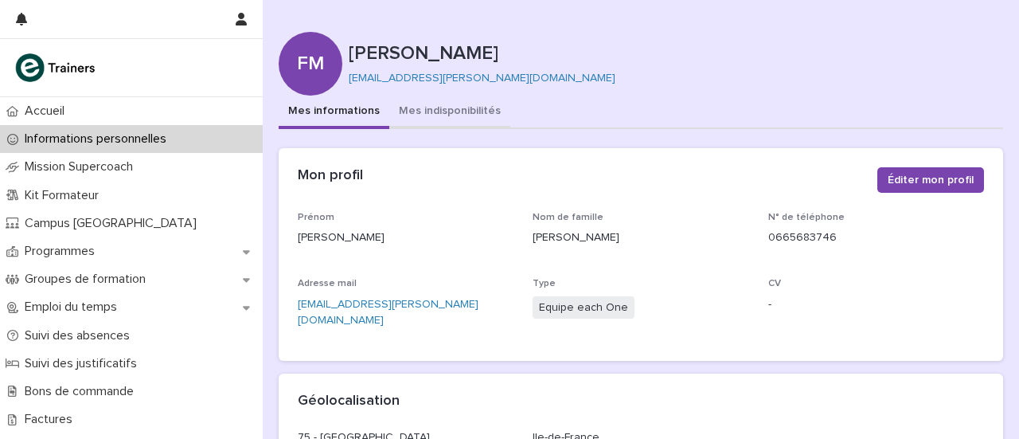
click at [431, 112] on button "Mes indisponibilités" at bounding box center [449, 112] width 121 height 33
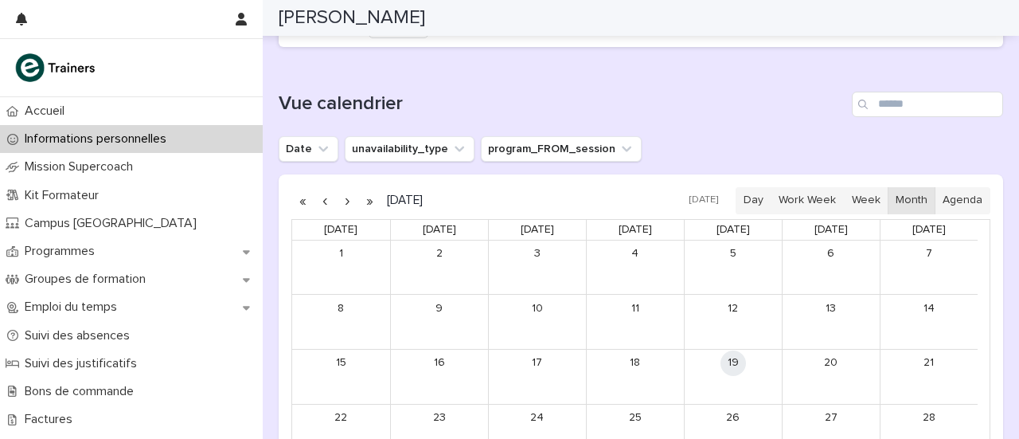
scroll to position [1215, 0]
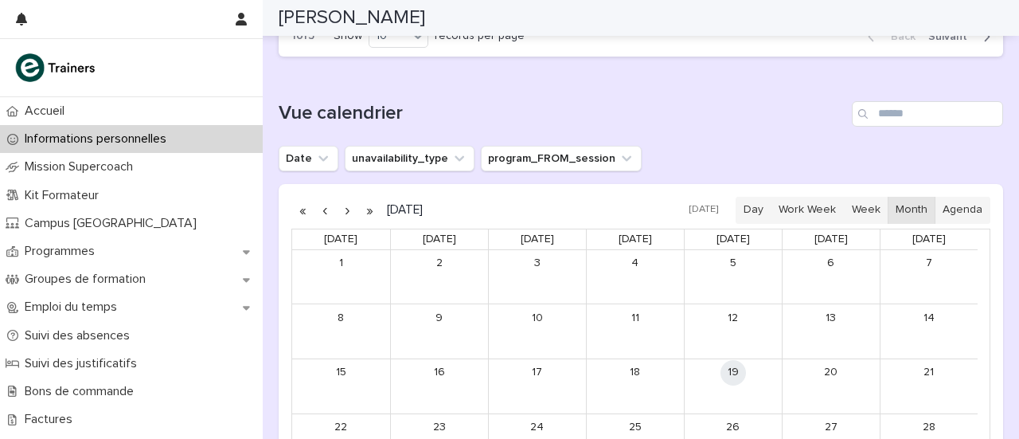
click at [350, 208] on button "button" at bounding box center [347, 210] width 22 height 25
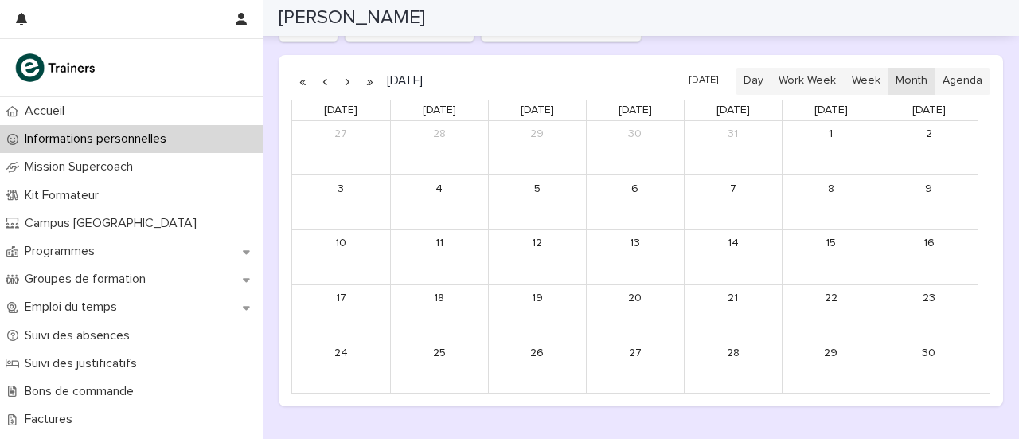
scroll to position [1344, 0]
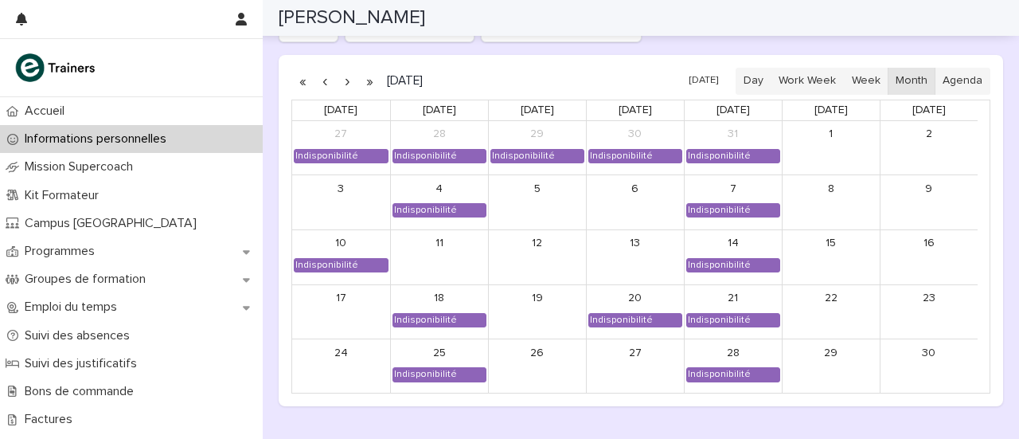
click at [331, 79] on button "button" at bounding box center [325, 80] width 22 height 25
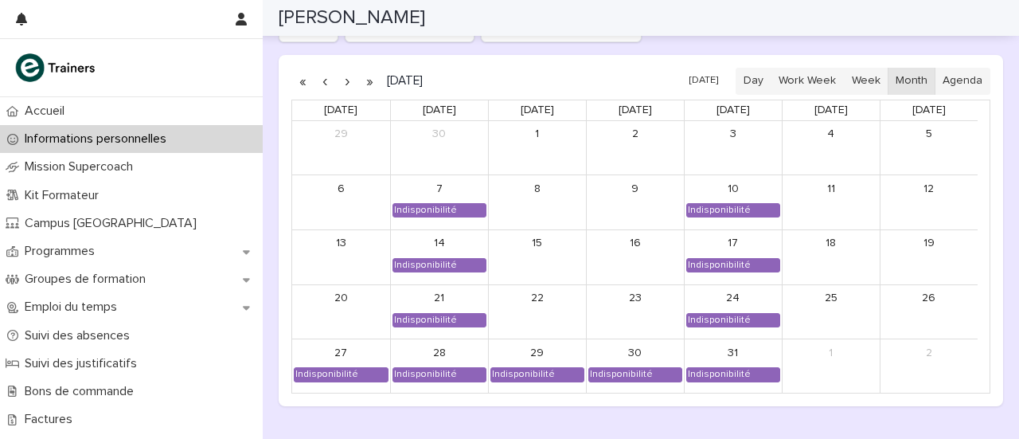
click at [347, 72] on button "button" at bounding box center [347, 80] width 22 height 25
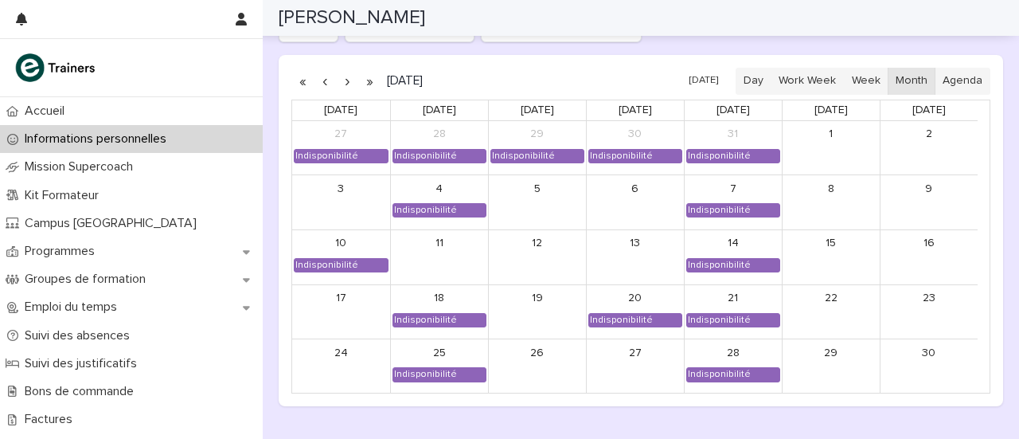
click at [346, 80] on button "button" at bounding box center [347, 80] width 22 height 25
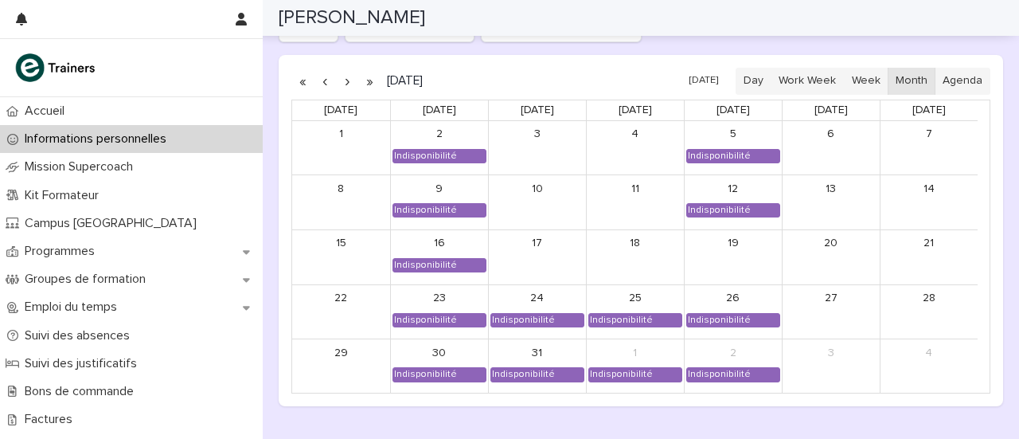
click at [748, 253] on div "19" at bounding box center [733, 257] width 97 height 54
click at [732, 243] on link "19" at bounding box center [733, 243] width 25 height 25
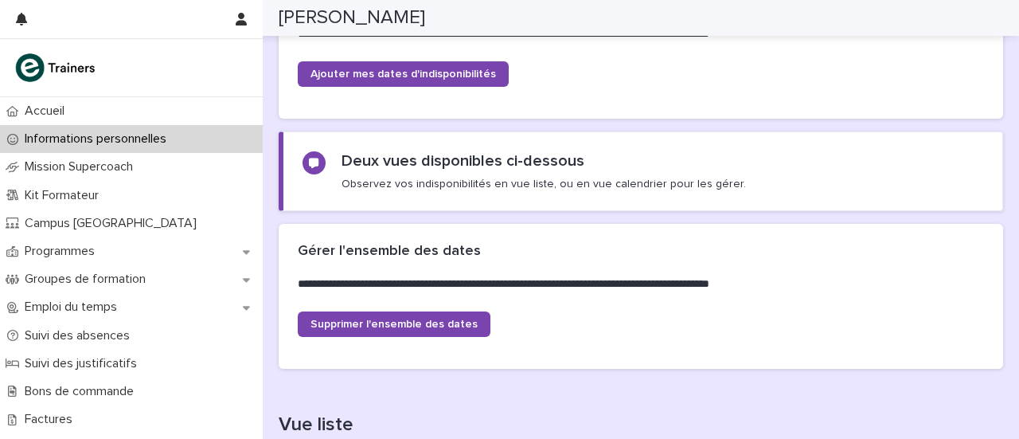
scroll to position [96, 0]
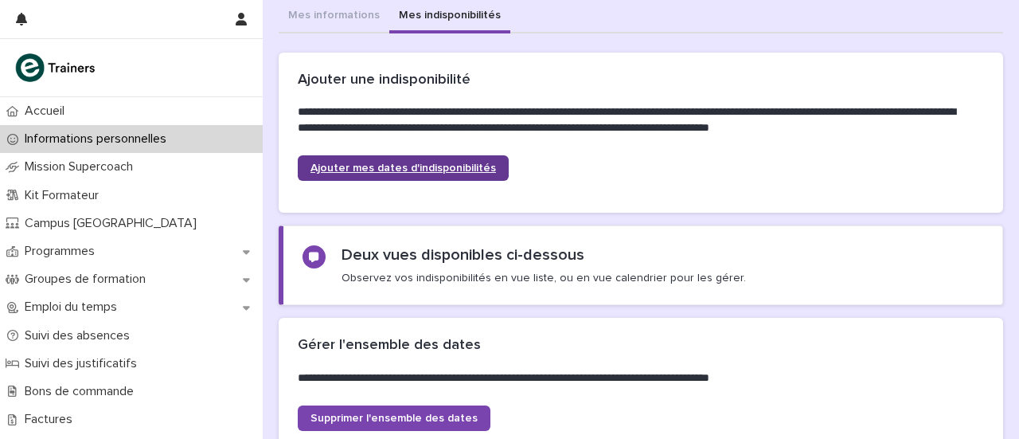
click at [458, 165] on span "Ajouter mes dates d'indisponibilités" at bounding box center [404, 167] width 186 height 11
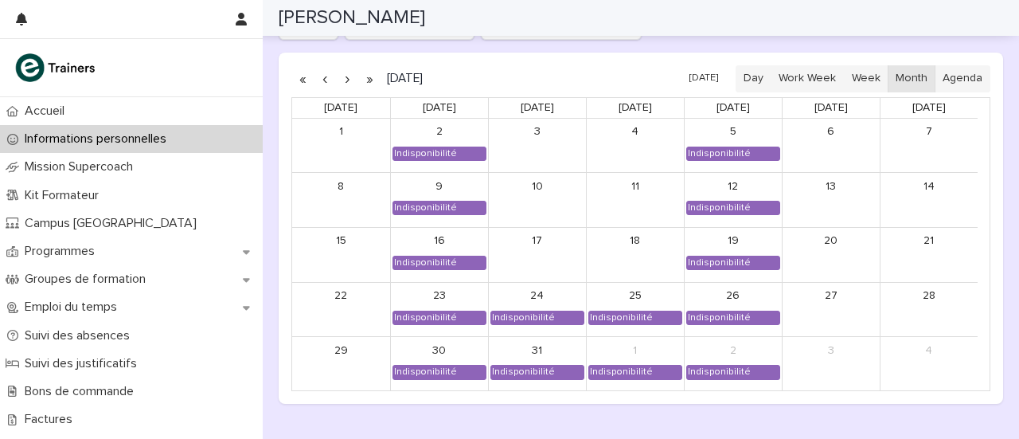
scroll to position [1346, 0]
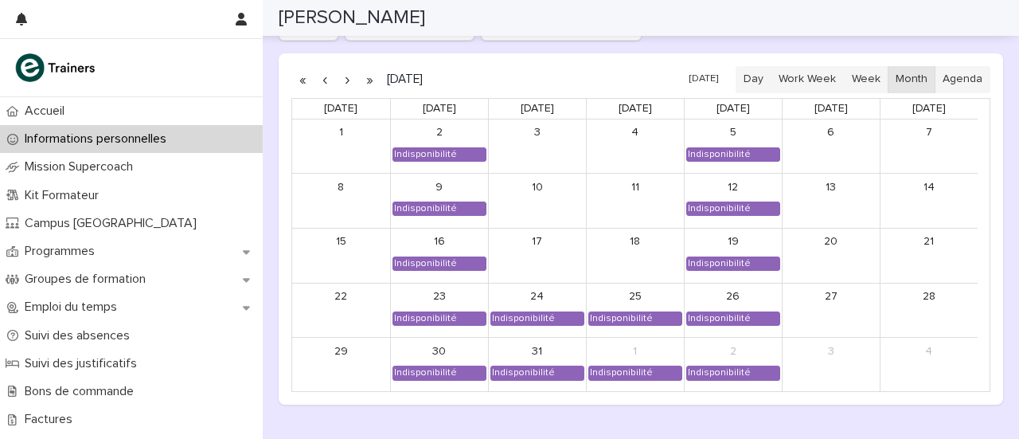
click at [346, 72] on button "button" at bounding box center [347, 79] width 22 height 25
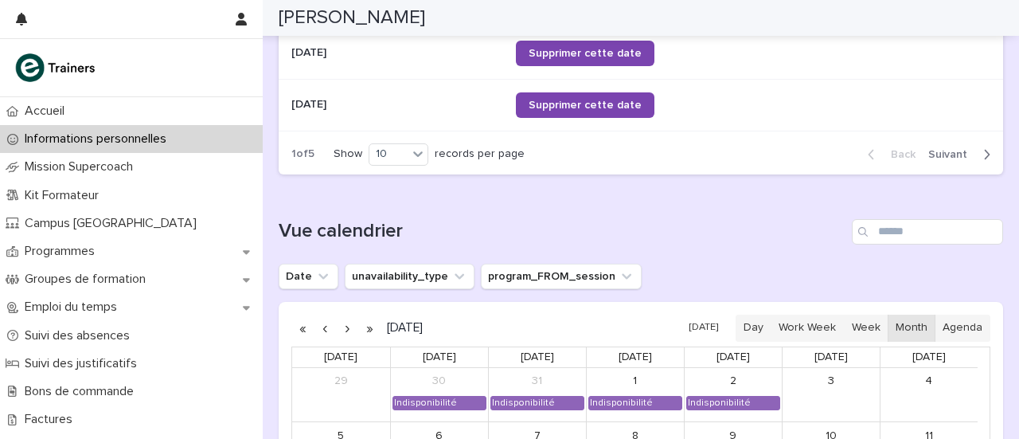
scroll to position [1104, 0]
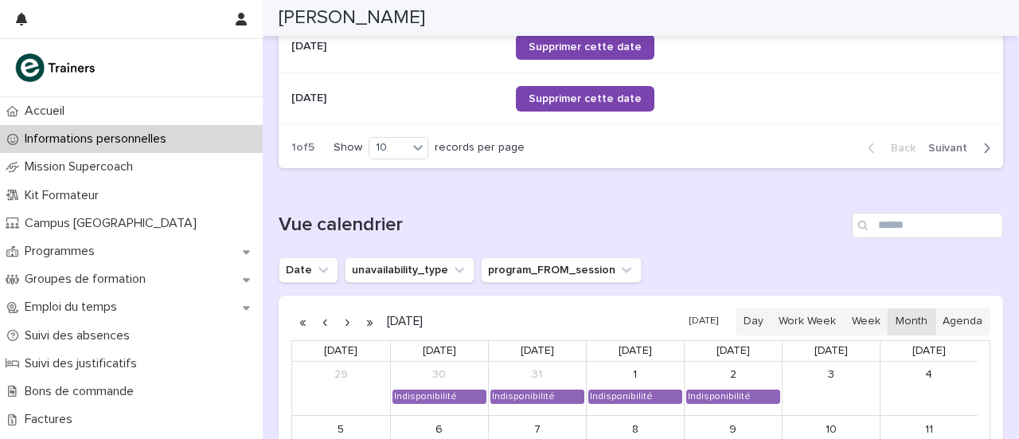
click at [936, 144] on span "Next" at bounding box center [953, 148] width 49 height 11
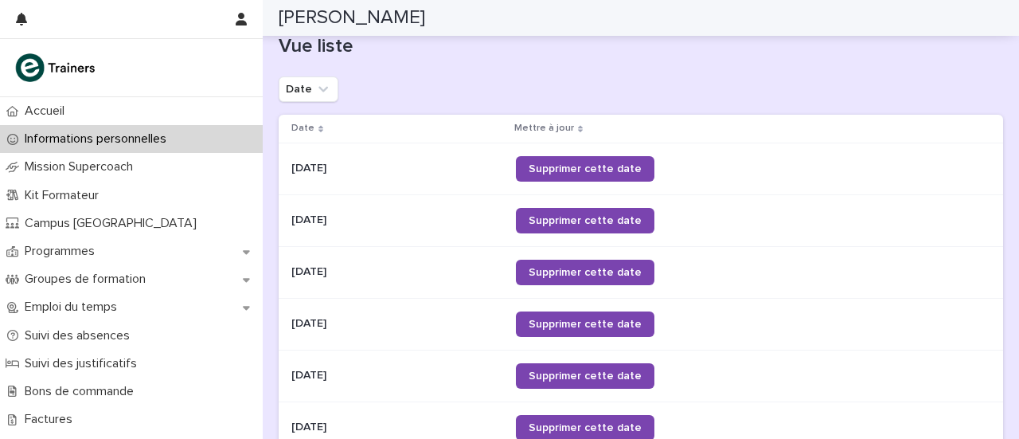
scroll to position [567, 0]
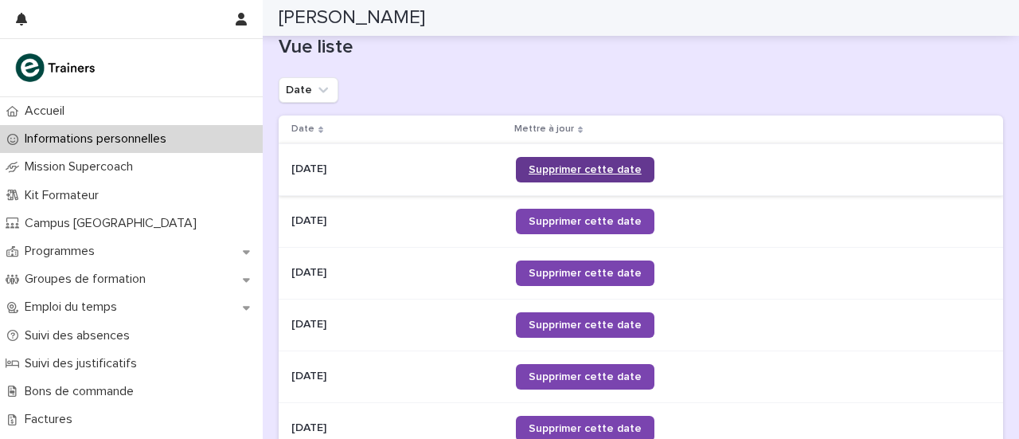
click at [605, 166] on span "Supprimer cette date" at bounding box center [585, 169] width 113 height 11
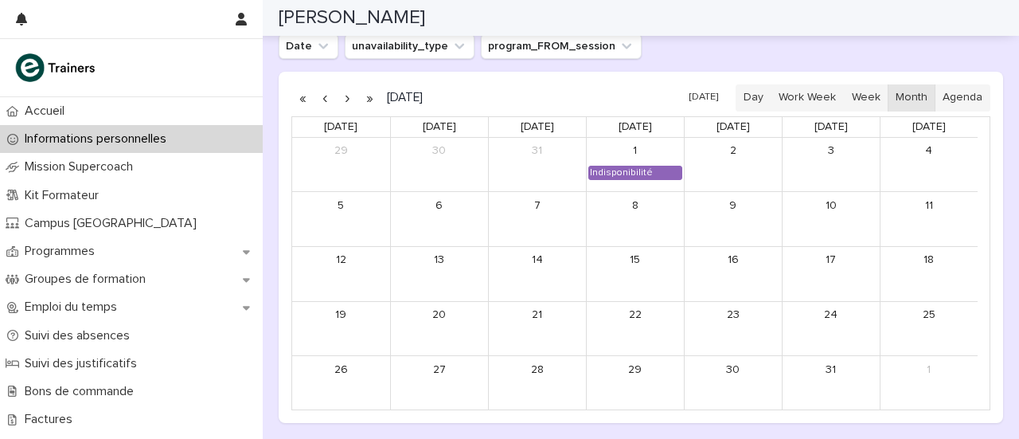
scroll to position [1330, 0]
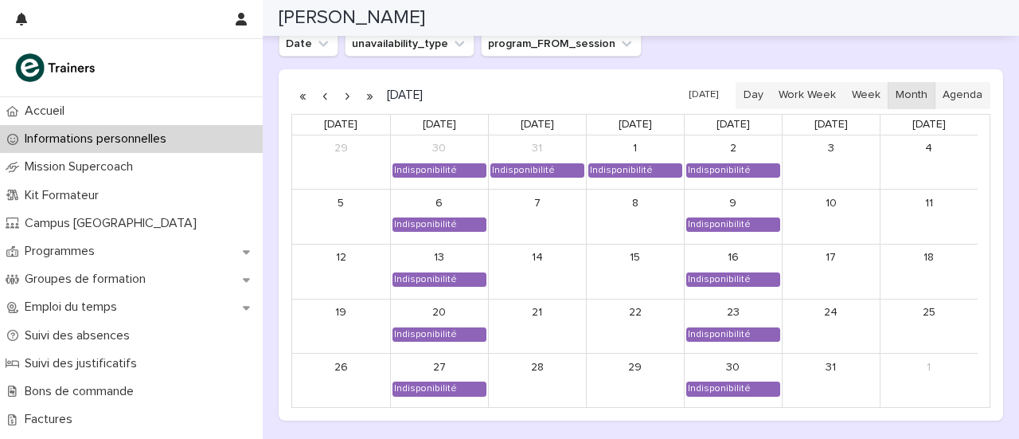
click at [341, 92] on button "button" at bounding box center [347, 95] width 22 height 25
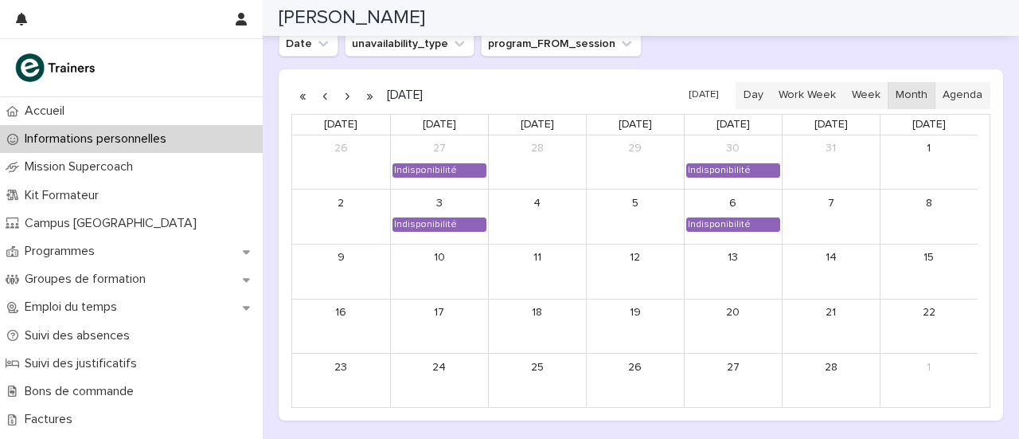
click at [326, 87] on button "button" at bounding box center [325, 95] width 22 height 25
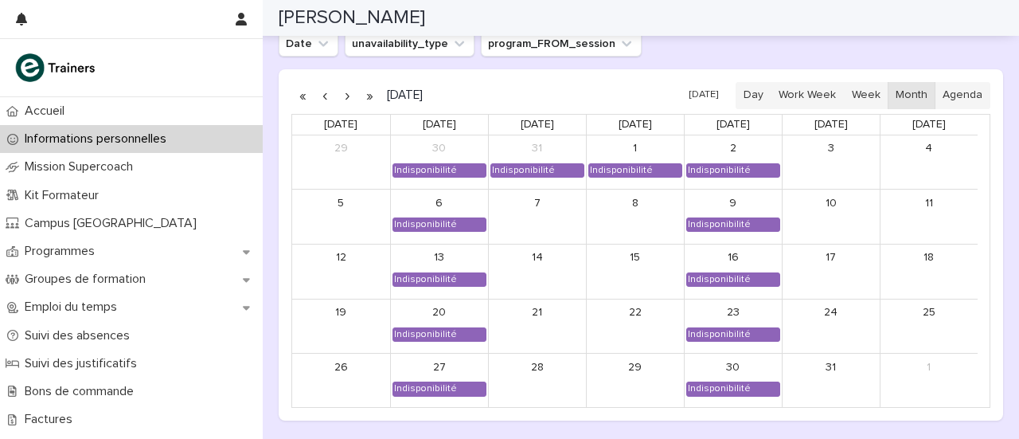
click at [330, 93] on button "button" at bounding box center [325, 95] width 22 height 25
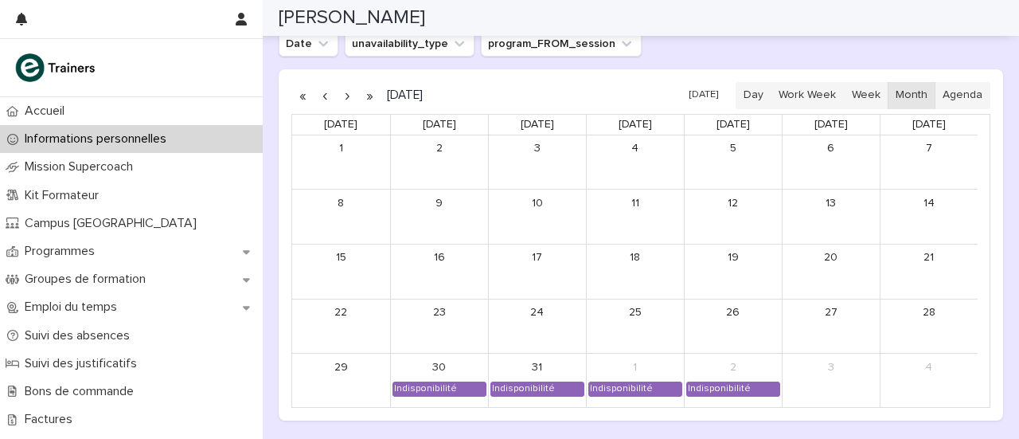
click at [330, 93] on button "button" at bounding box center [325, 95] width 22 height 25
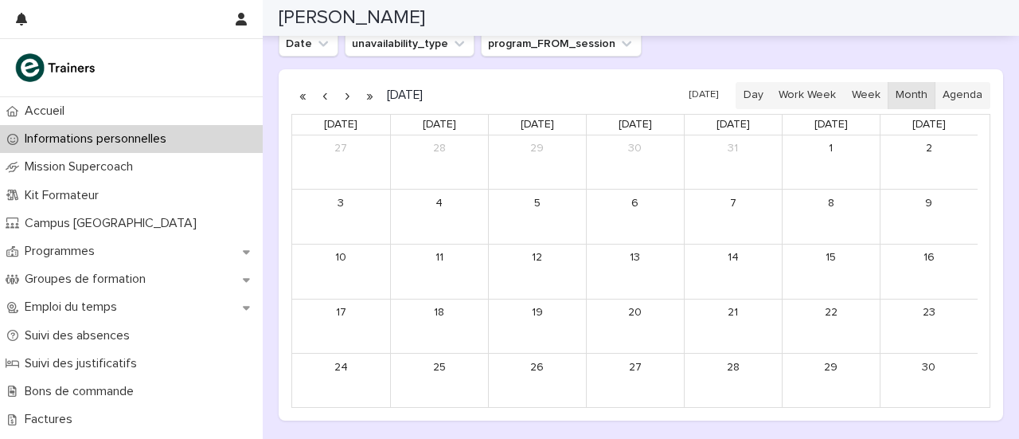
click at [320, 93] on button "button" at bounding box center [325, 95] width 22 height 25
click at [346, 92] on button "button" at bounding box center [347, 95] width 22 height 25
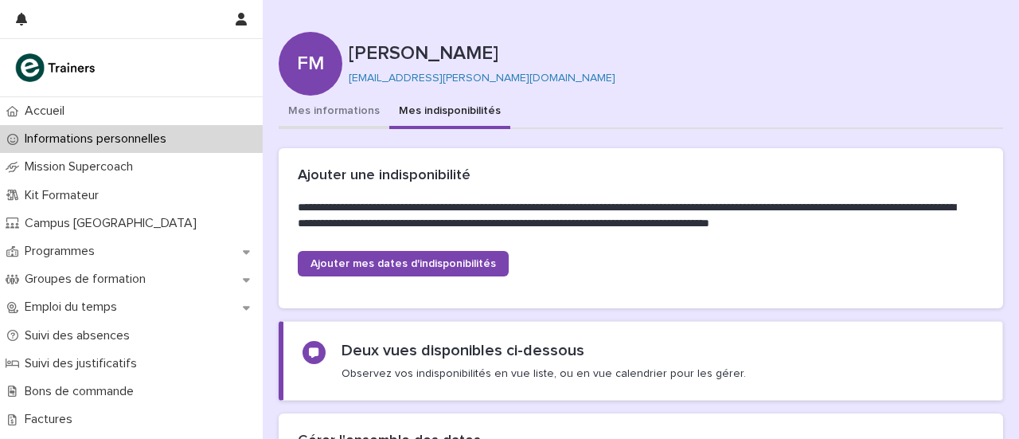
click at [337, 100] on button "Mes informations" at bounding box center [334, 112] width 111 height 33
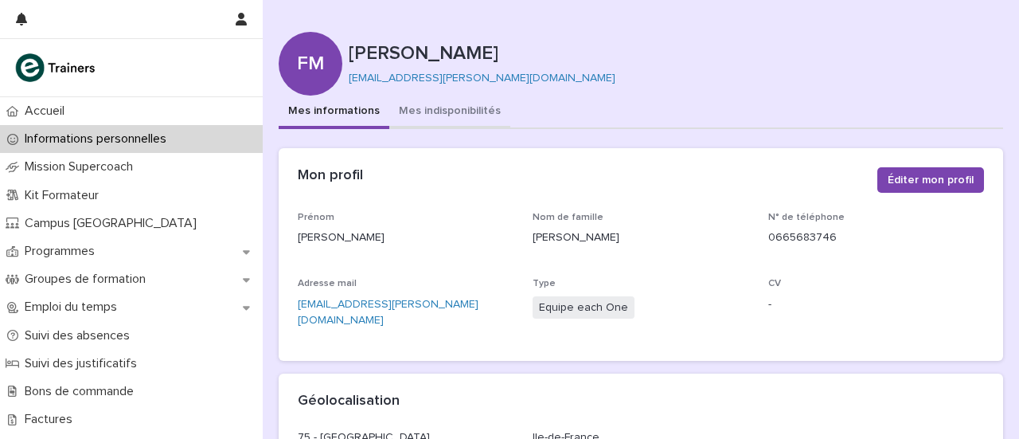
click at [456, 104] on button "Mes indisponibilités" at bounding box center [449, 112] width 121 height 33
